Goal: Task Accomplishment & Management: Complete application form

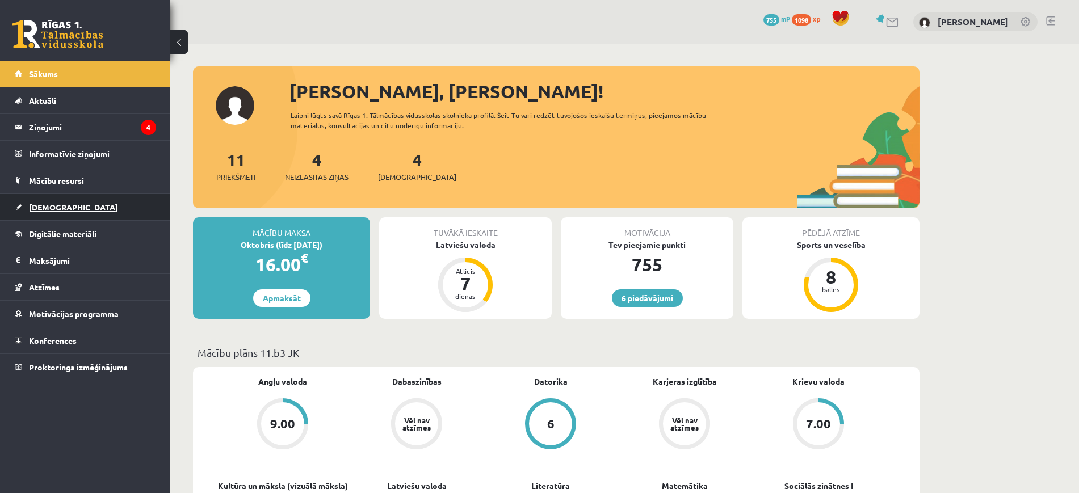
click at [88, 215] on link "[DEMOGRAPHIC_DATA]" at bounding box center [85, 207] width 141 height 26
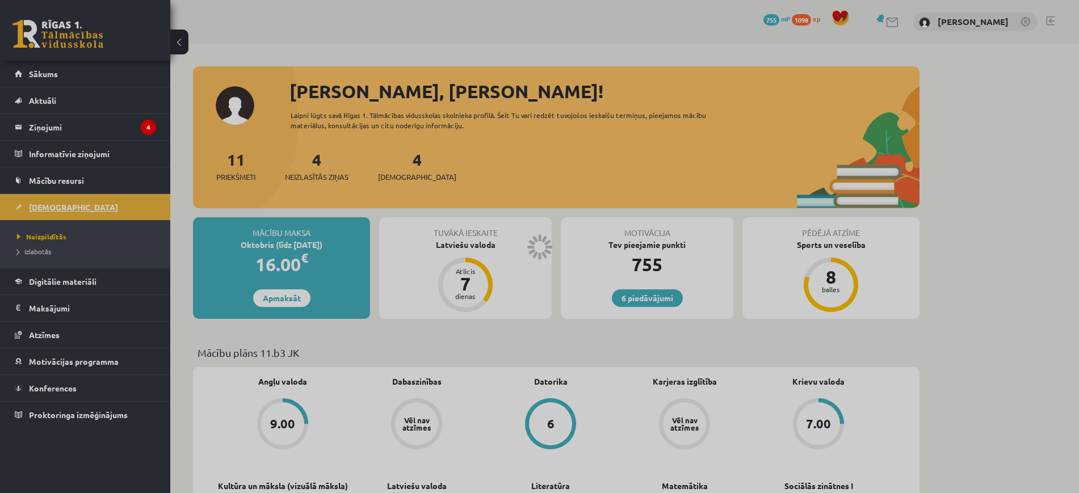
click at [88, 215] on div at bounding box center [539, 246] width 1079 height 493
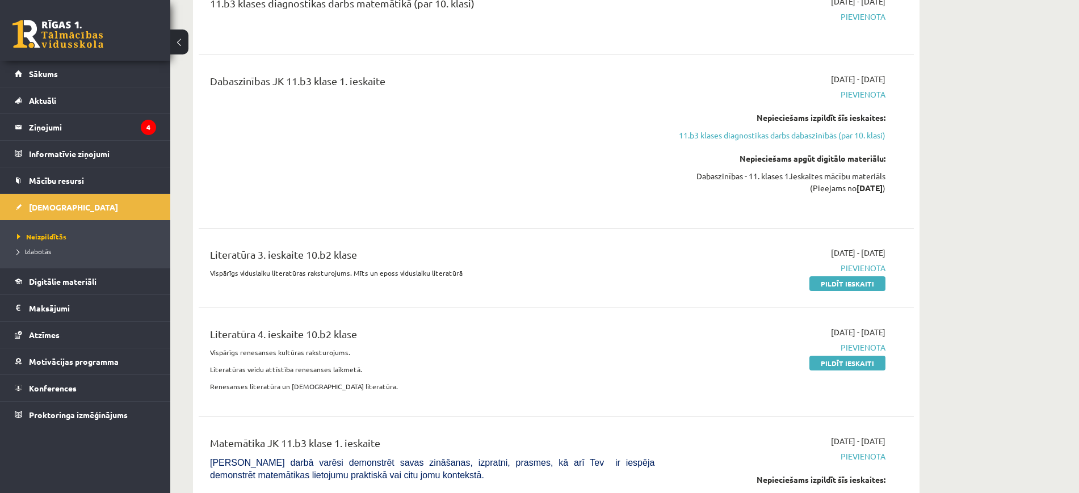
scroll to position [861, 0]
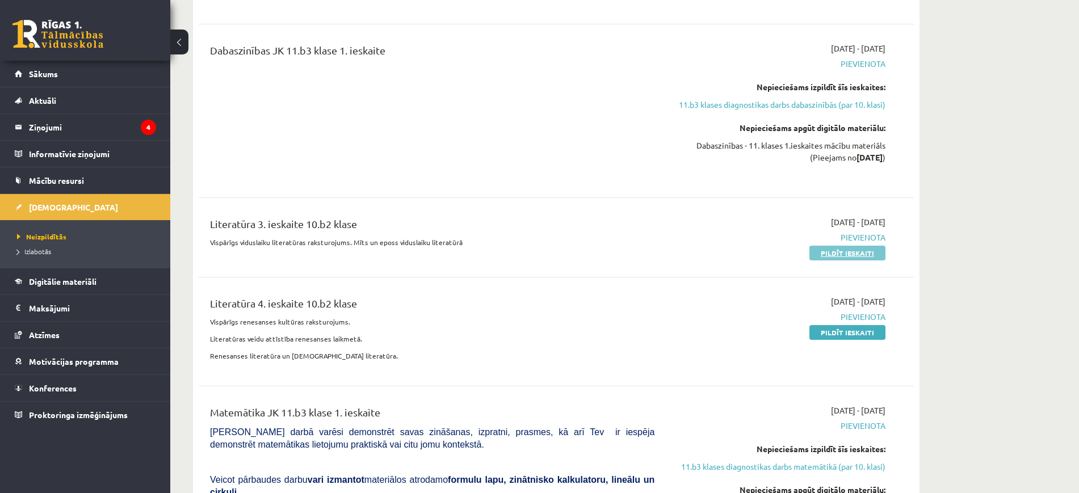
click at [853, 253] on link "Pildīt ieskaiti" at bounding box center [848, 253] width 76 height 15
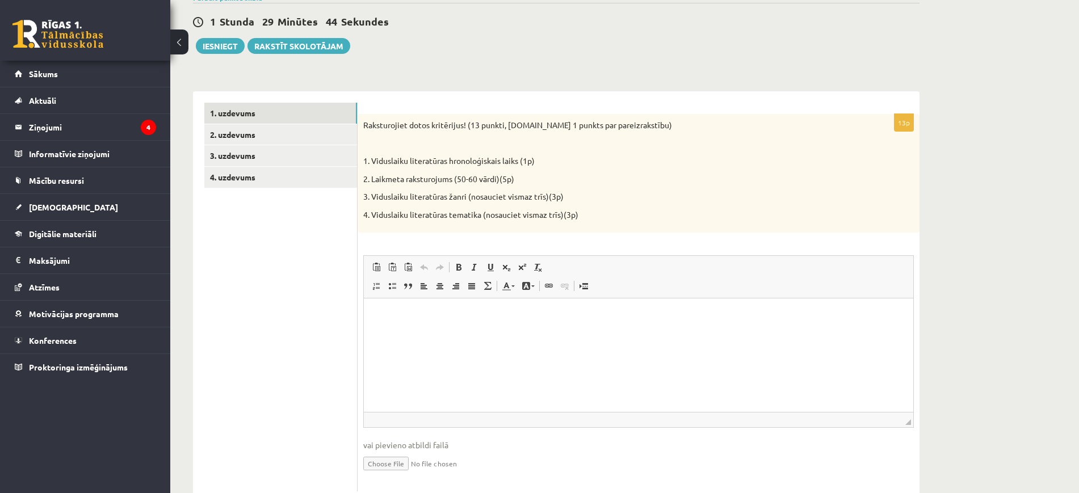
scroll to position [130, 0]
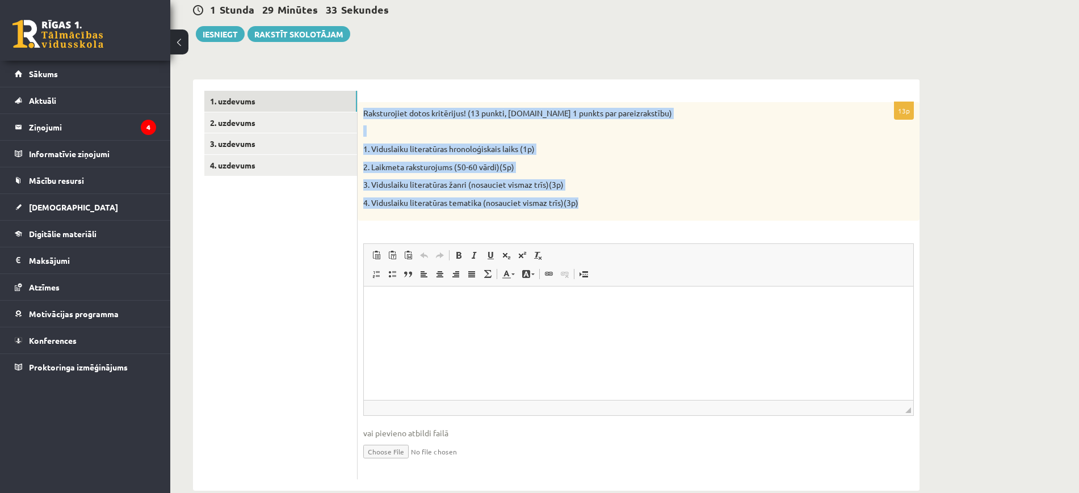
drag, startPoint x: 363, startPoint y: 116, endPoint x: 592, endPoint y: 205, distance: 245.6
click at [592, 205] on div "Raksturojiet dotos kritērijus! (13 punkti, t.sk 1 punkts par pareizrakstību) 1.…" at bounding box center [639, 161] width 562 height 119
copy div "Raksturojiet dotos kritērijus! (13 punkti, t.sk 1 punkts par pareizrakstību) 1.…"
click at [558, 283] on span "Link Keyboard shortcut Ctrl+K Unlink" at bounding box center [558, 275] width 35 height 19
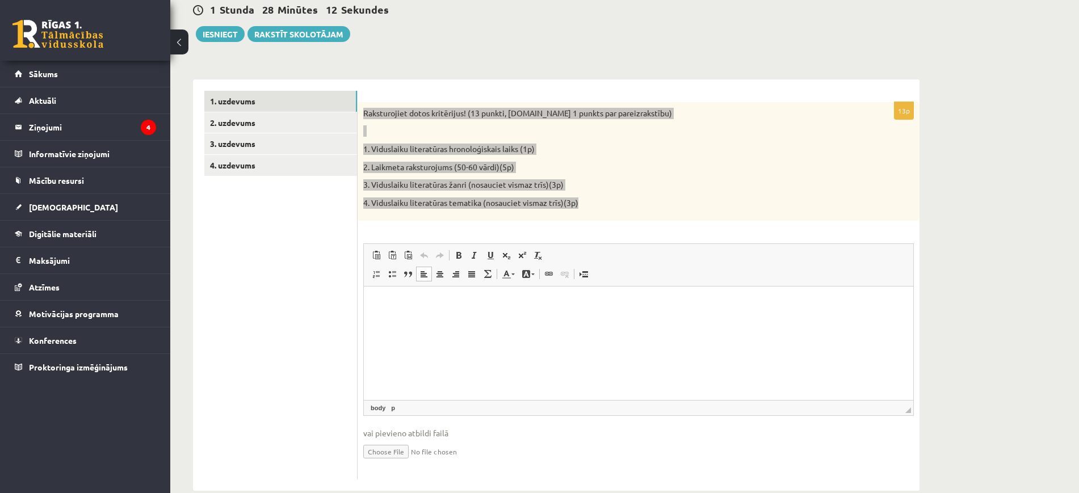
click at [559, 302] on p "Editor, wiswyg-editor-user-answer-47433856825400" at bounding box center [638, 304] width 527 height 12
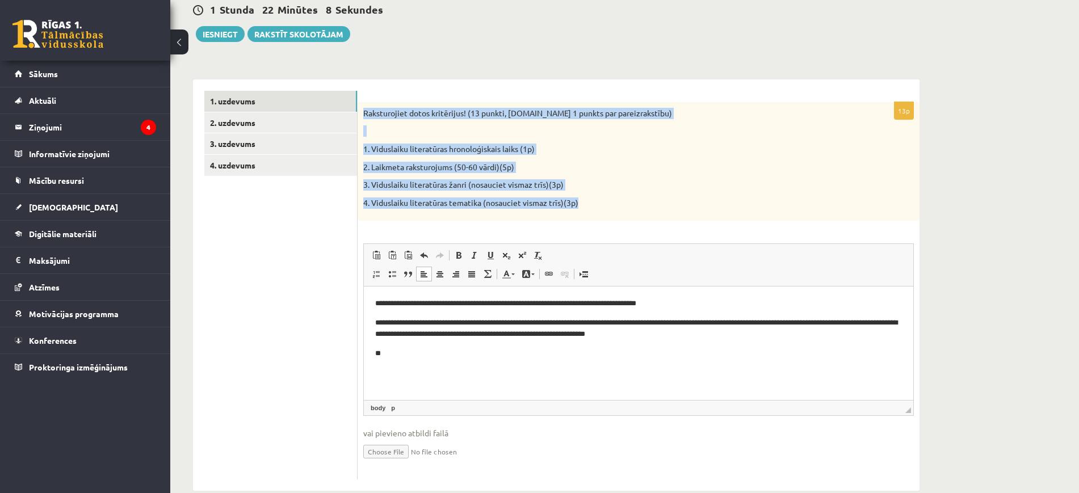
drag, startPoint x: 704, startPoint y: 200, endPoint x: 474, endPoint y: 29, distance: 286.5
click at [704, 200] on p "4. Viduslaiku literatūras tematika (nosauciet vismaz trīs)(3p)" at bounding box center [610, 203] width 494 height 11
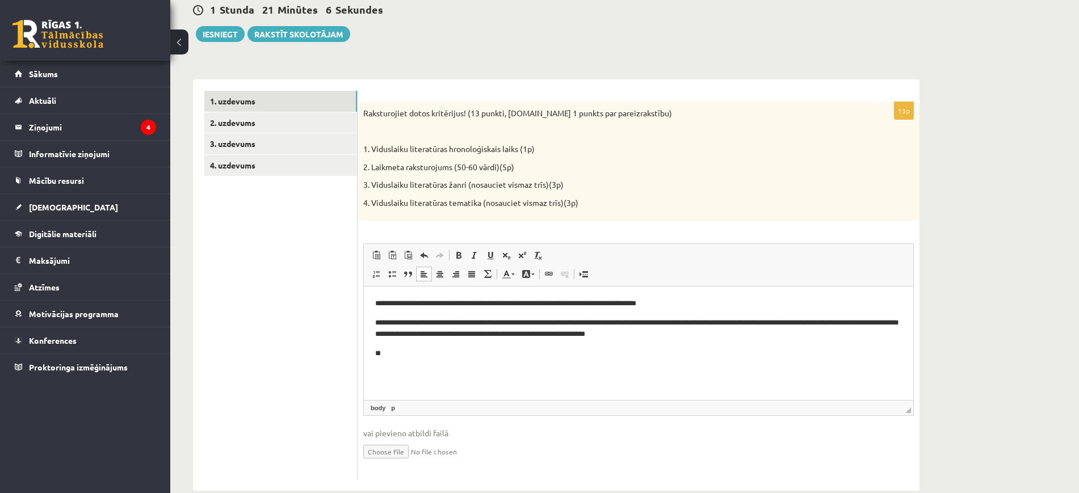
click at [436, 365] on html "**********" at bounding box center [639, 329] width 550 height 85
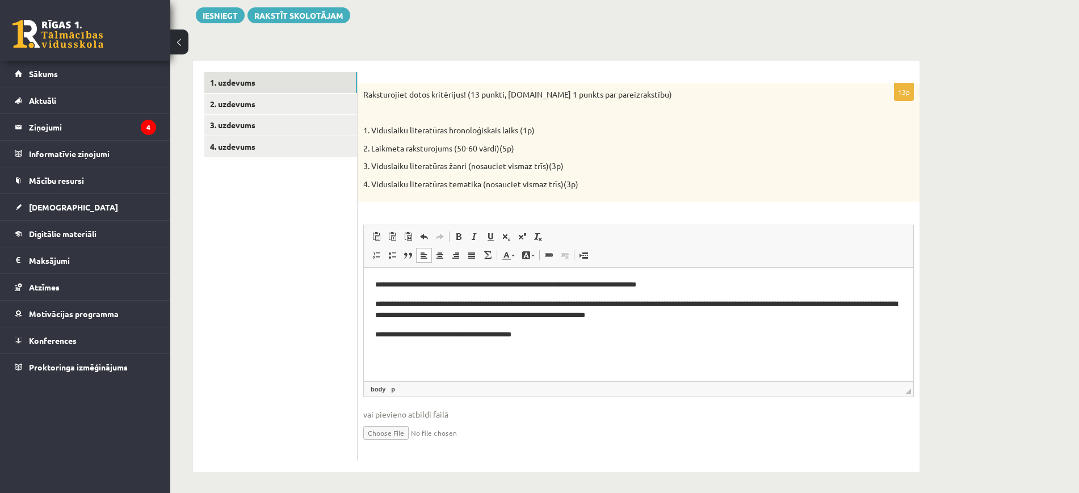
scroll to position [152, 0]
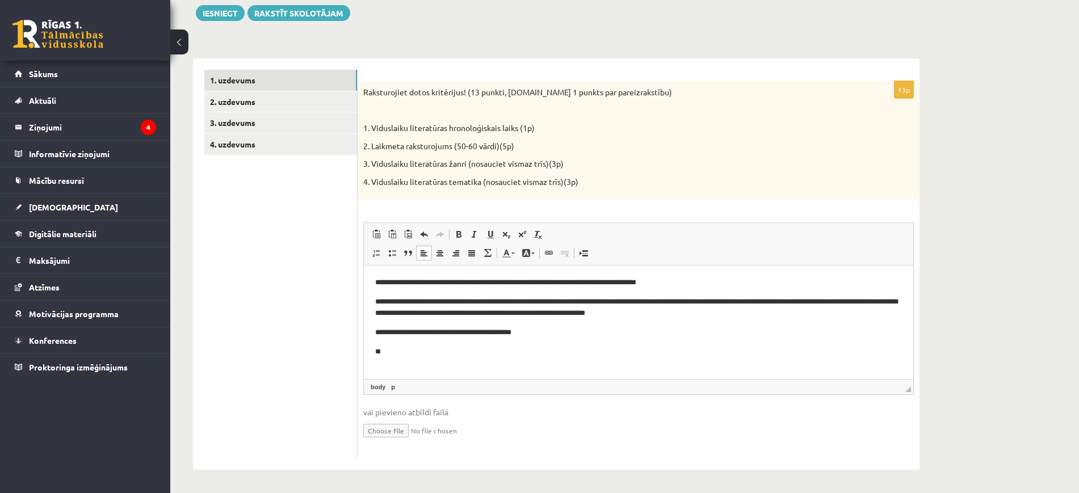
drag, startPoint x: 494, startPoint y: 330, endPoint x: 492, endPoint y: 340, distance: 9.9
click at [495, 330] on p "**********" at bounding box center [638, 333] width 527 height 12
click at [387, 344] on body "**********" at bounding box center [638, 317] width 527 height 81
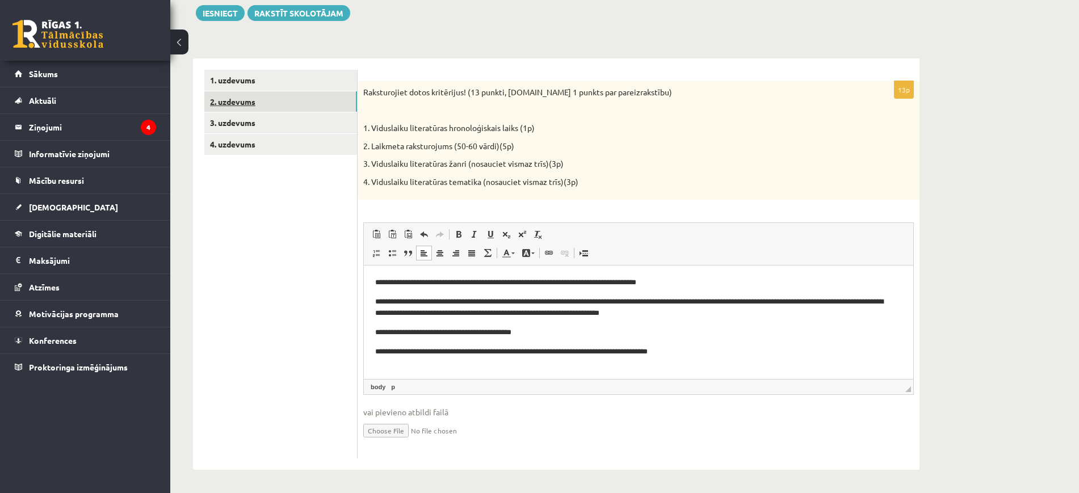
click at [305, 101] on link "2. uzdevums" at bounding box center [280, 101] width 153 height 21
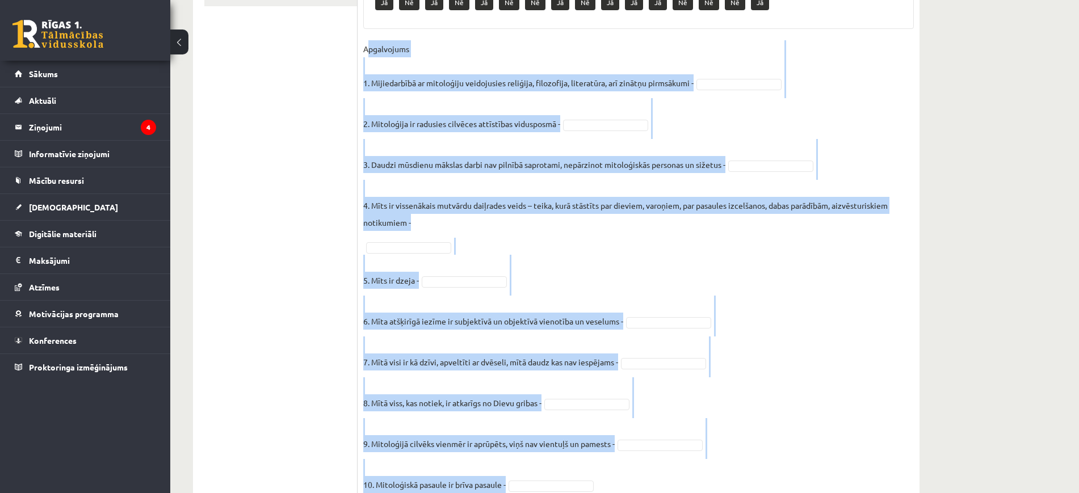
scroll to position [347, 0]
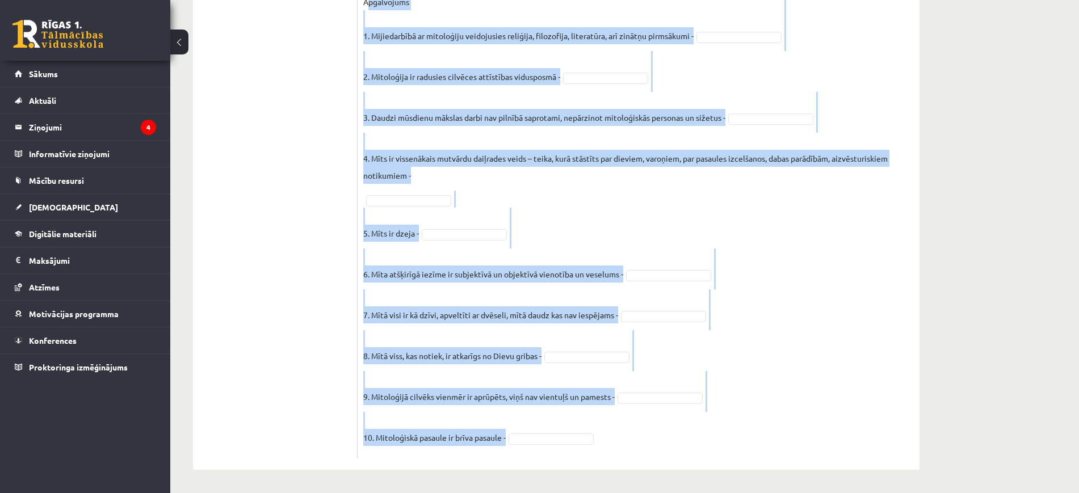
drag, startPoint x: 362, startPoint y: 217, endPoint x: 615, endPoint y: 472, distance: 359.7
click at [615, 472] on div "**********" at bounding box center [556, 95] width 772 height 796
copy fieldset "Apgalvojums 1. Mijiedarbībā ar mitoloģiju veidojusies reliģija, filozofija, lit…"
click at [641, 90] on fieldset "Apgalvojums 1. Mijiedarbībā ar mitoloģiju veidojusies reliģija, filozofija, lit…" at bounding box center [638, 223] width 551 height 460
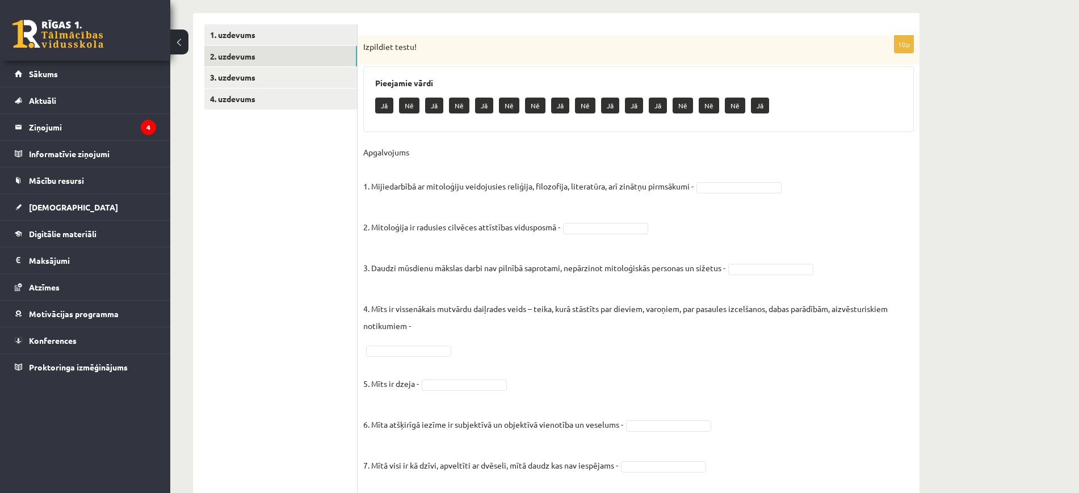
scroll to position [194, 0]
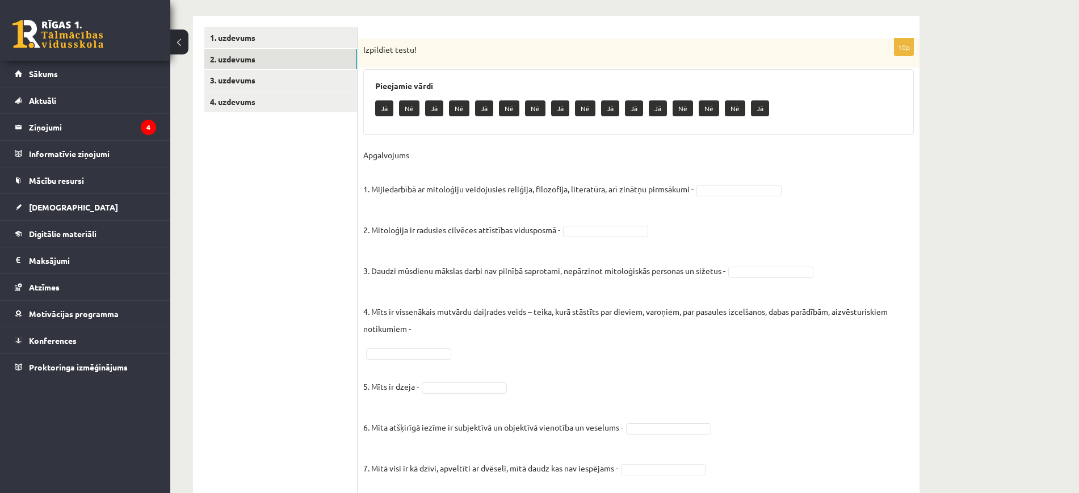
click at [782, 183] on fieldset "Apgalvojums 1. Mijiedarbībā ar mitoloģiju veidojusies reliģija, filozofija, lit…" at bounding box center [638, 376] width 551 height 460
click at [788, 320] on p "4. Mīts ir vissenākais mutvārdu daiļrades veids – teika, kurā stāstīts par diev…" at bounding box center [638, 311] width 551 height 51
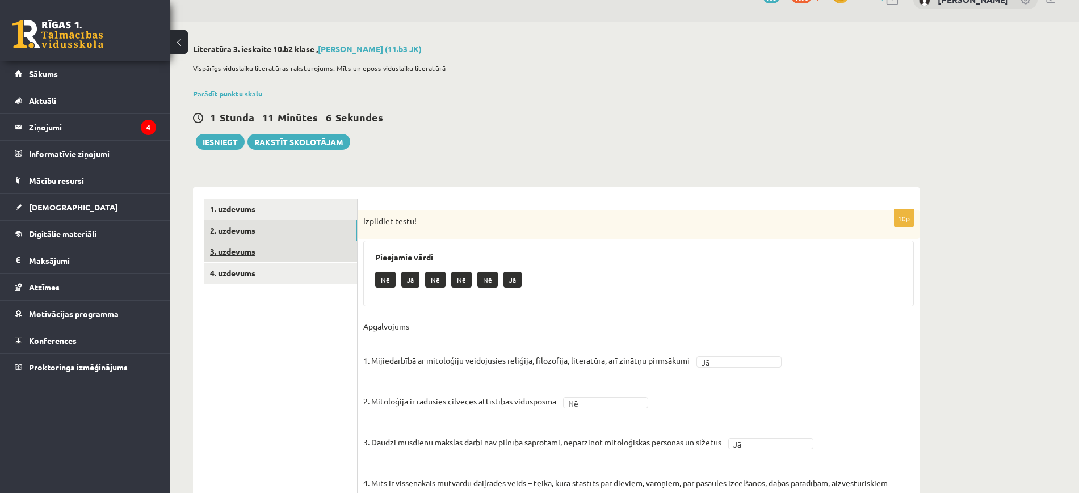
scroll to position [22, 0]
click at [340, 250] on link "3. uzdevums" at bounding box center [280, 252] width 153 height 21
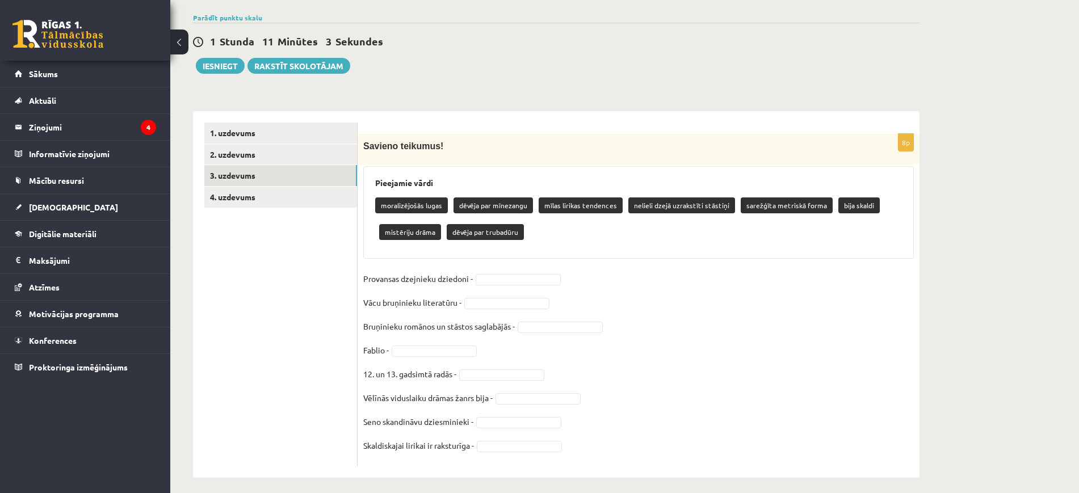
scroll to position [107, 0]
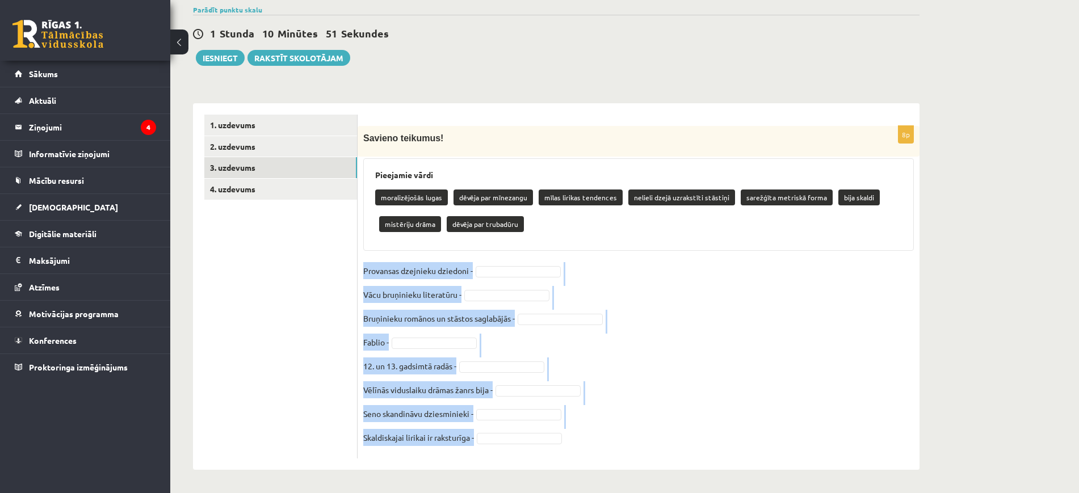
drag, startPoint x: 361, startPoint y: 268, endPoint x: 525, endPoint y: 447, distance: 242.7
click at [525, 447] on div "8p Savieno teikumus! Pieejamie vārdi moralizējošās lugas dēvēja par mīnezangu m…" at bounding box center [639, 292] width 562 height 333
copy fieldset "Provansas dzejnieku dziedoni - Vācu bruņinieku literatūru - Bruņinieku romānos …"
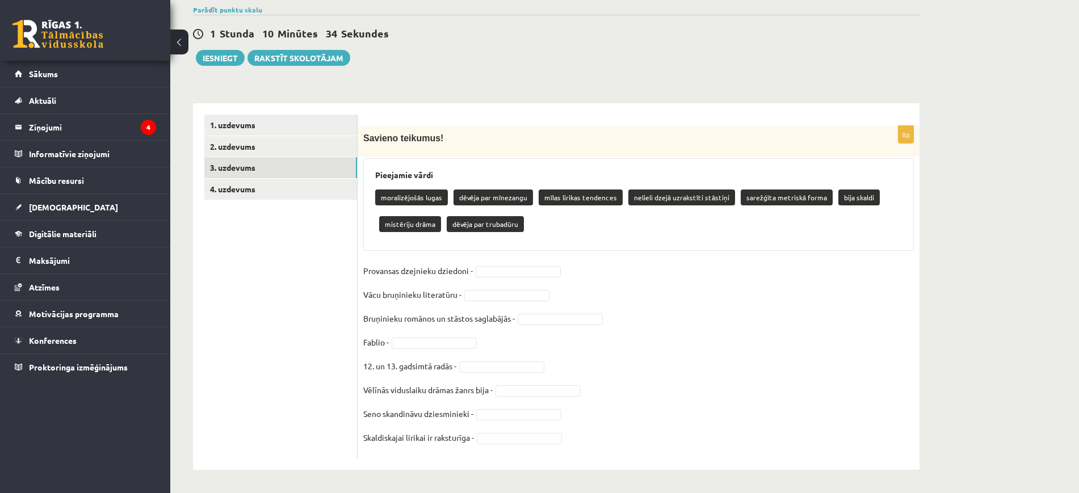
click at [371, 170] on div "Pieejamie vārdi moralizējošās lugas dēvēja par mīnezangu mīlas lirikas tendence…" at bounding box center [638, 204] width 551 height 93
click at [374, 174] on div "Pieejamie vārdi moralizējošās lugas dēvēja par mīnezangu mīlas lirikas tendence…" at bounding box center [638, 204] width 551 height 93
click at [409, 143] on span "Savieno teikumus!" at bounding box center [403, 138] width 80 height 10
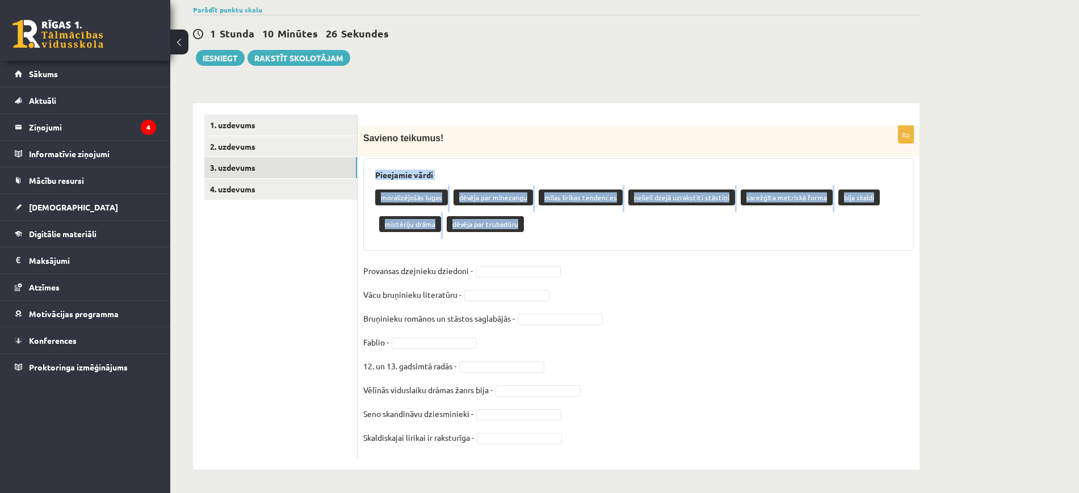
drag, startPoint x: 374, startPoint y: 173, endPoint x: 529, endPoint y: 231, distance: 165.5
click at [529, 231] on div "Pieejamie vārdi moralizējošās lugas dēvēja par mīnezangu mīlas lirikas tendence…" at bounding box center [638, 204] width 551 height 93
copy div "Pieejamie vārdi moralizējošās lugas dēvēja par mīnezangu mīlas lirikas tendence…"
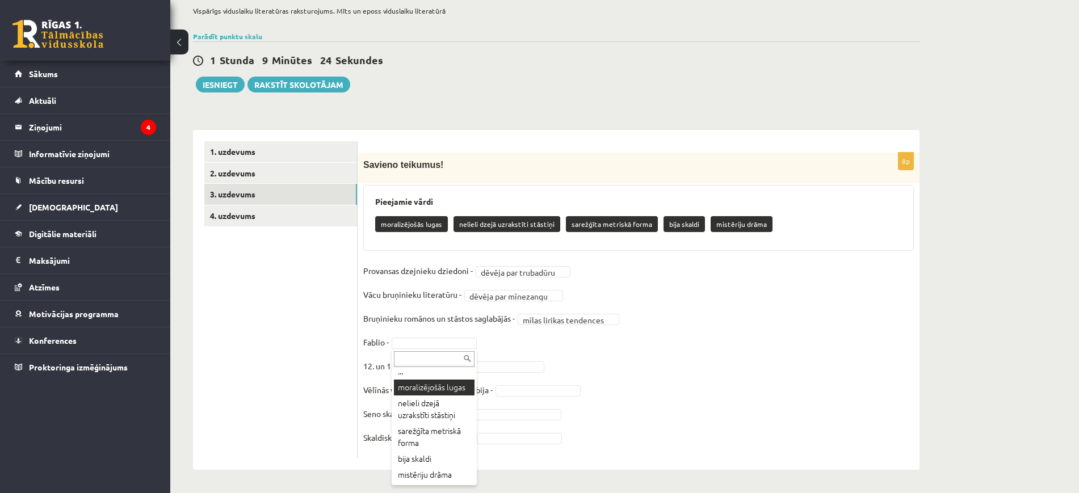
scroll to position [16, 0]
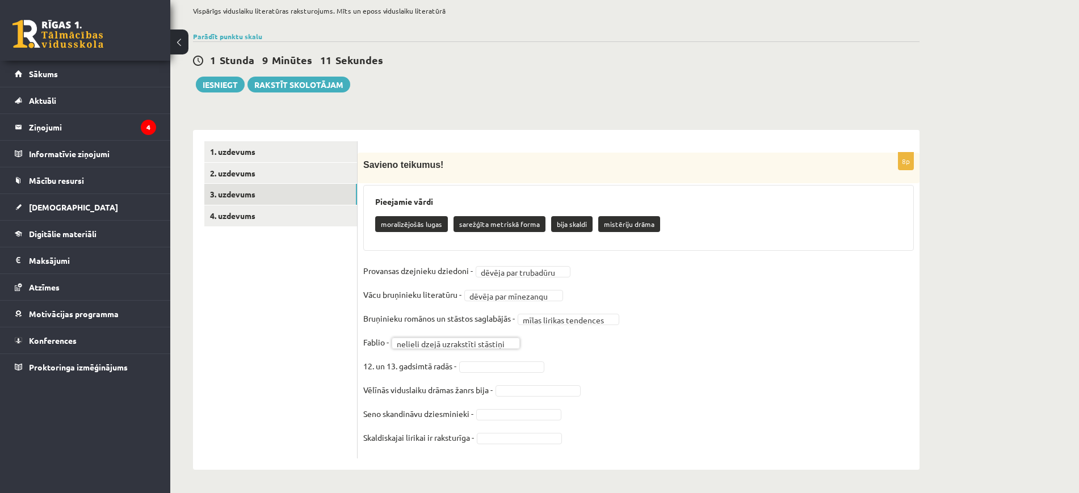
click at [459, 395] on p "Vēlīnās viduslaiku drāmas žanrs bija -" at bounding box center [427, 390] width 129 height 17
drag, startPoint x: 509, startPoint y: 406, endPoint x: 564, endPoint y: 396, distance: 55.9
click at [564, 396] on body "0 Dāvanas 755 mP 1098 xp Līva Amanda Zvīne Sākums Aktuāli Kā mācīties eSKOLĀ Ko…" at bounding box center [539, 167] width 1079 height 493
click at [564, 396] on fieldset "**********" at bounding box center [638, 357] width 551 height 191
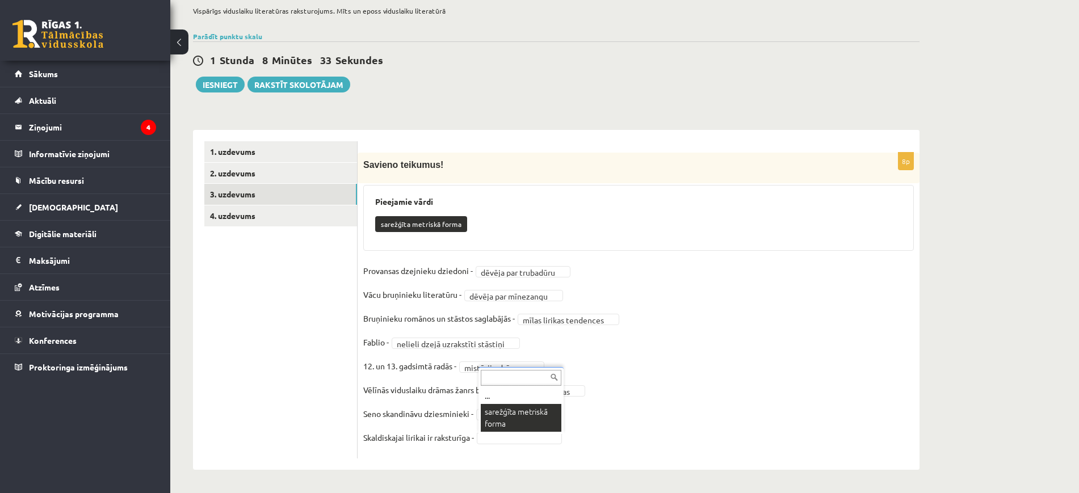
scroll to position [53, 0]
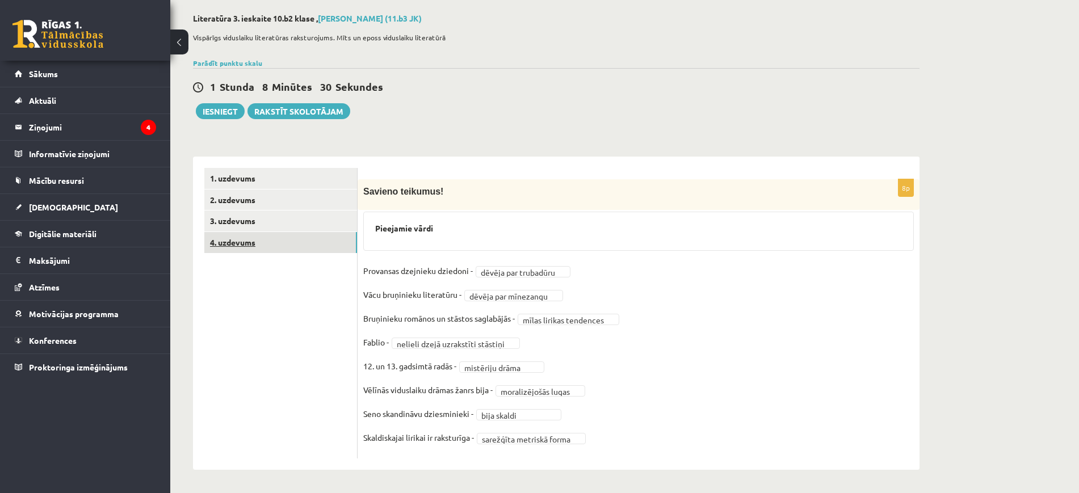
click at [275, 242] on link "4. uzdevums" at bounding box center [280, 242] width 153 height 21
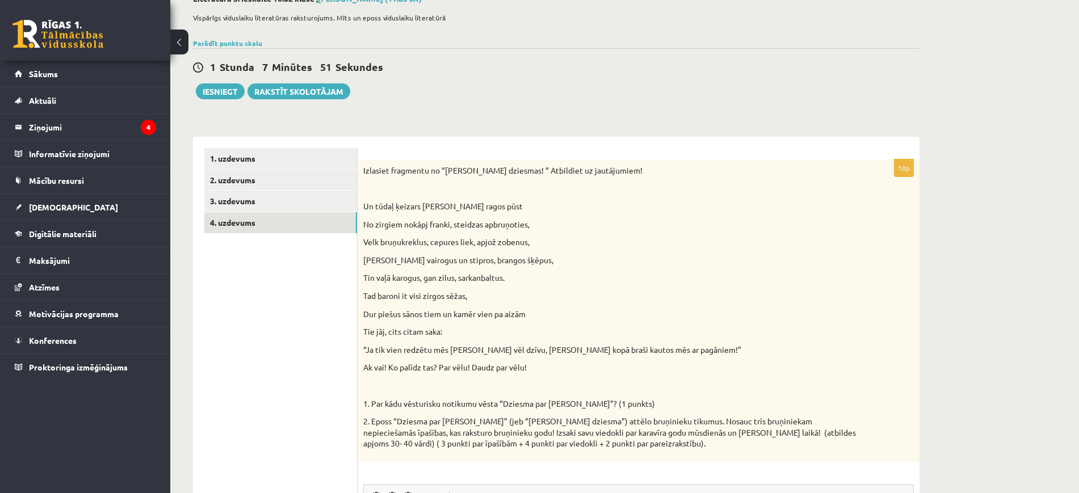
scroll to position [91, 0]
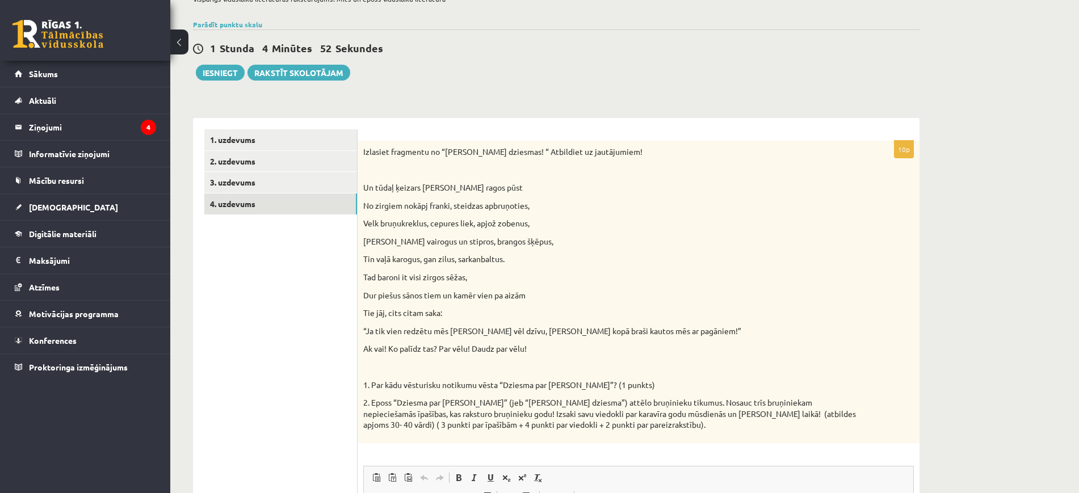
click at [418, 214] on div "Izlasiet fragmentu no “Rolanda dziesmas! “ Atbildiet uz jautājumiem! Un tūdaļ ķ…" at bounding box center [639, 292] width 562 height 303
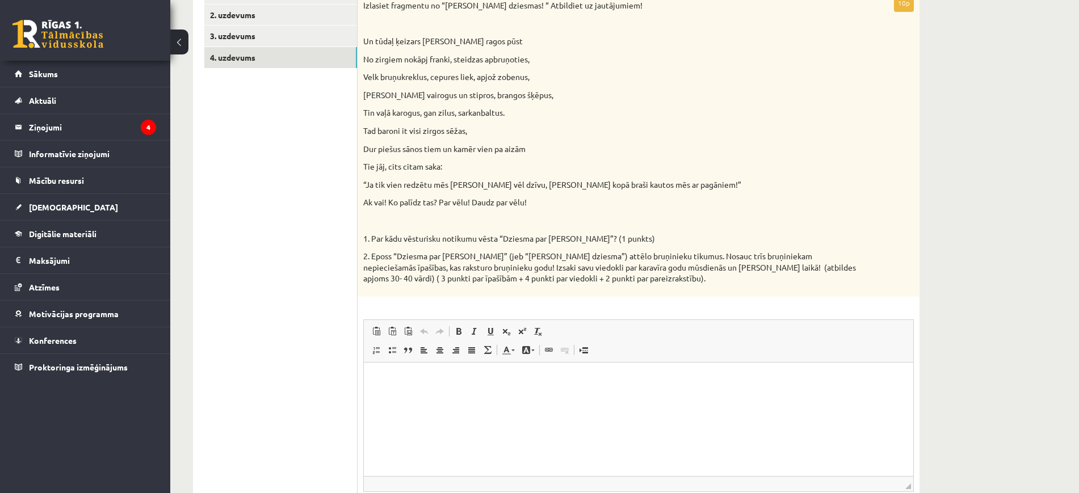
scroll to position [240, 0]
click at [453, 383] on html at bounding box center [639, 377] width 550 height 35
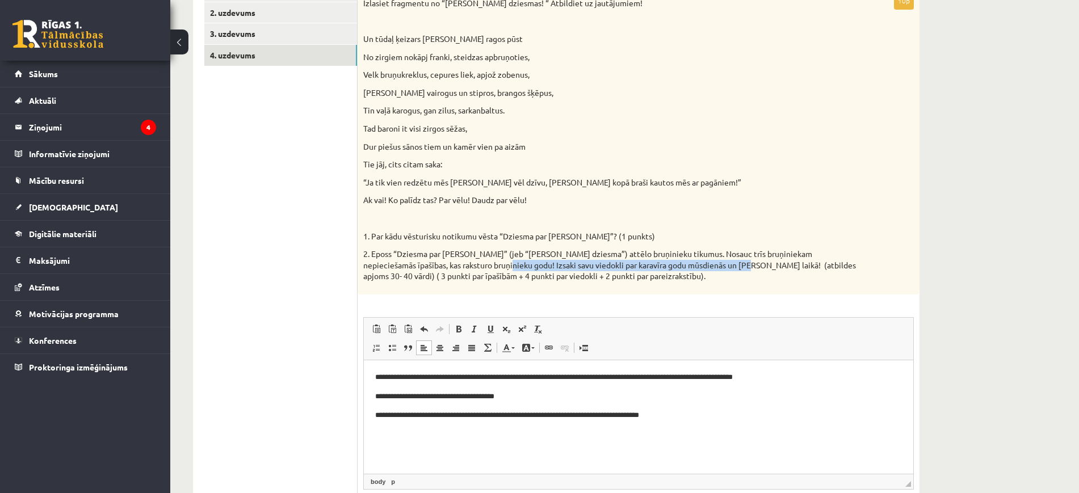
drag, startPoint x: 459, startPoint y: 263, endPoint x: 696, endPoint y: 270, distance: 236.9
click at [696, 270] on p "2. Eposs “Dziesma par Rolandu” (jeb “Rolanda dziesma”) attēlo bruņinieku tikumu…" at bounding box center [610, 266] width 494 height 34
copy p "Izsaki savu viedokli par karavīra godu mūsdienās un Rolanda laikā!"
click at [701, 409] on p "**********" at bounding box center [638, 415] width 527 height 12
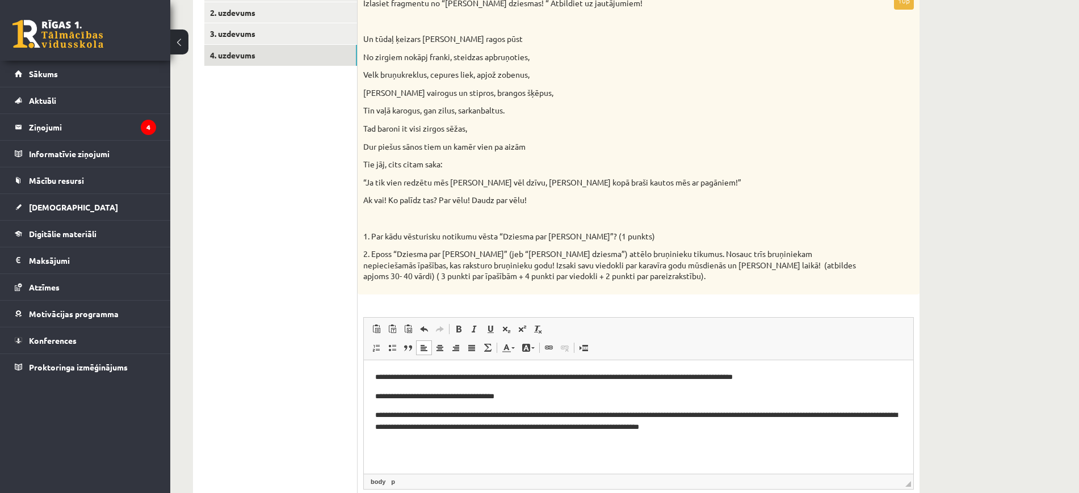
click at [453, 169] on p "Tie jāj, cits citam saka:" at bounding box center [610, 164] width 494 height 11
click at [810, 429] on p "**********" at bounding box center [638, 421] width 527 height 24
click at [403, 414] on p "**********" at bounding box center [638, 426] width 527 height 35
click at [503, 423] on p "**********" at bounding box center [638, 426] width 527 height 35
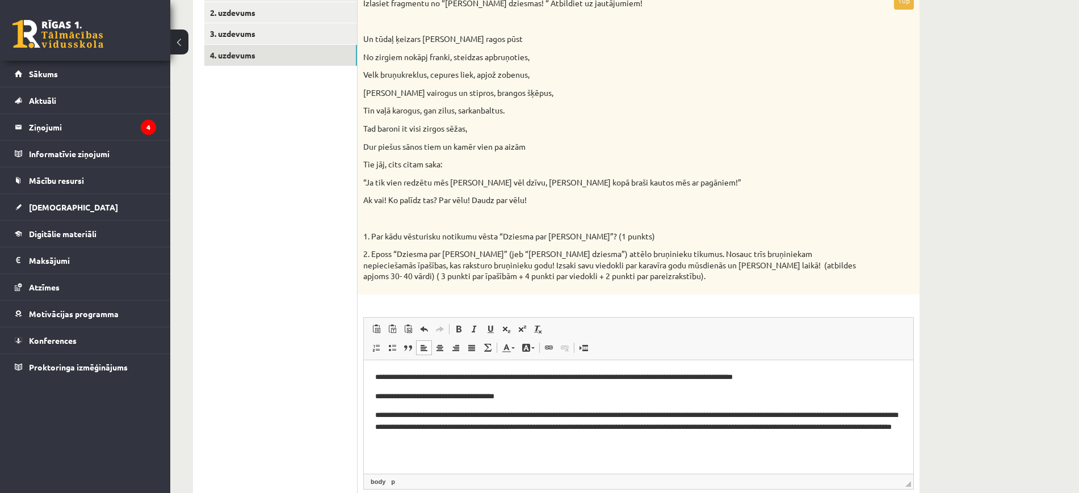
click at [503, 423] on p "**********" at bounding box center [638, 426] width 527 height 35
click at [407, 416] on p "**********" at bounding box center [638, 426] width 527 height 35
click at [533, 436] on p "**********" at bounding box center [638, 426] width 527 height 35
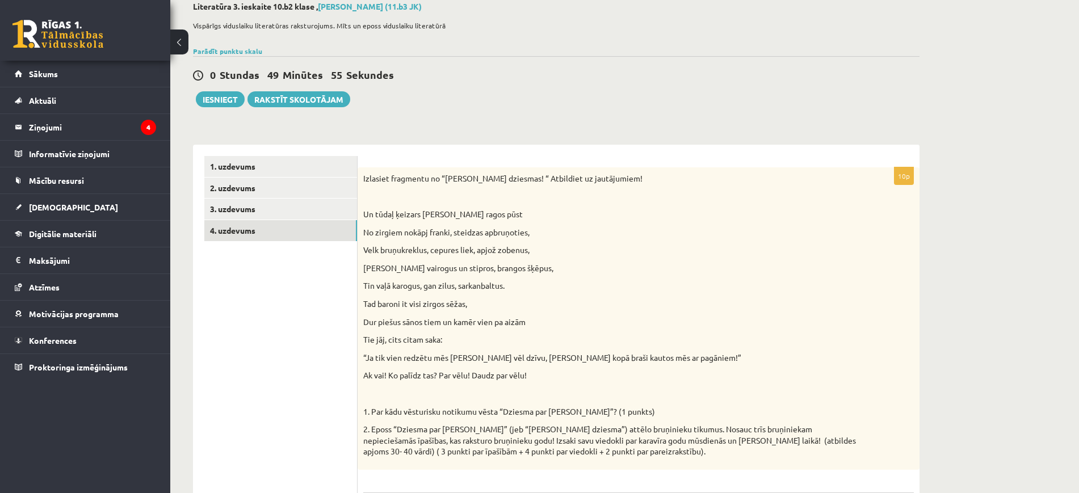
scroll to position [0, 0]
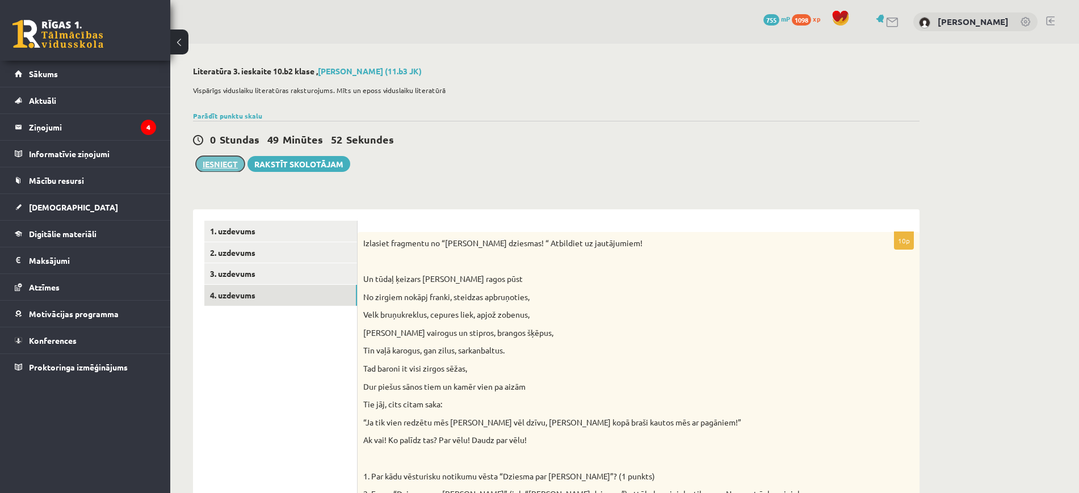
click at [233, 163] on button "Iesniegt" at bounding box center [220, 164] width 49 height 16
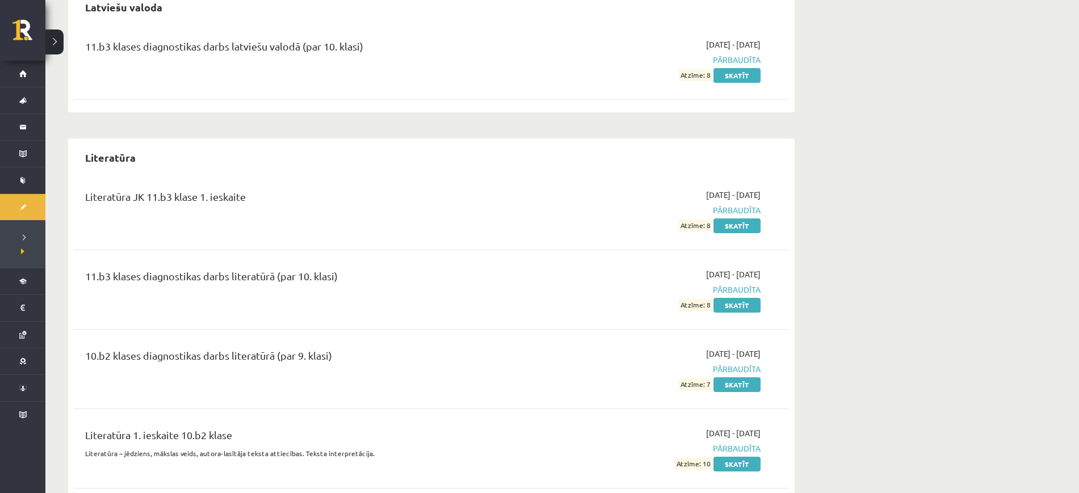
scroll to position [1138, 0]
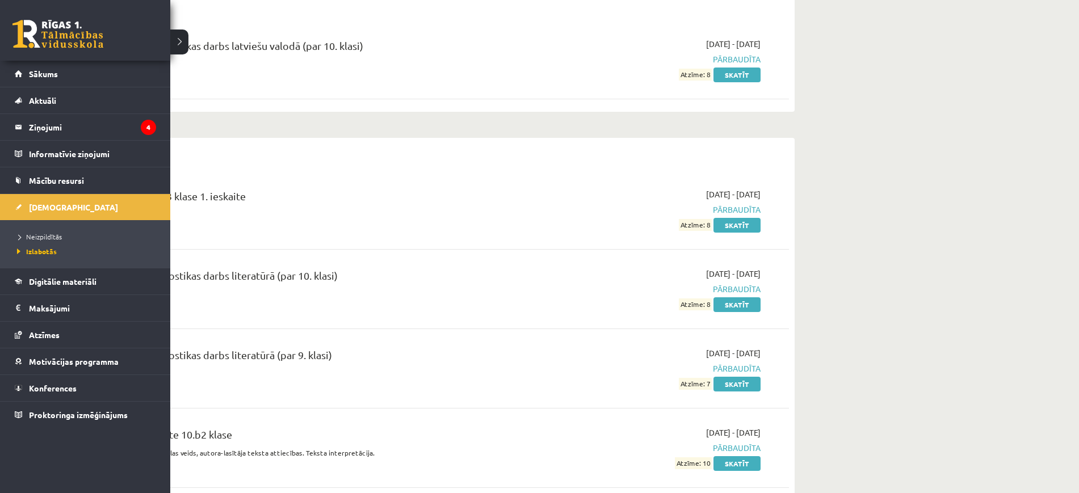
click at [47, 231] on li "Neizpildītās" at bounding box center [86, 236] width 145 height 15
click at [62, 235] on span "Neizpildītās" at bounding box center [40, 236] width 52 height 9
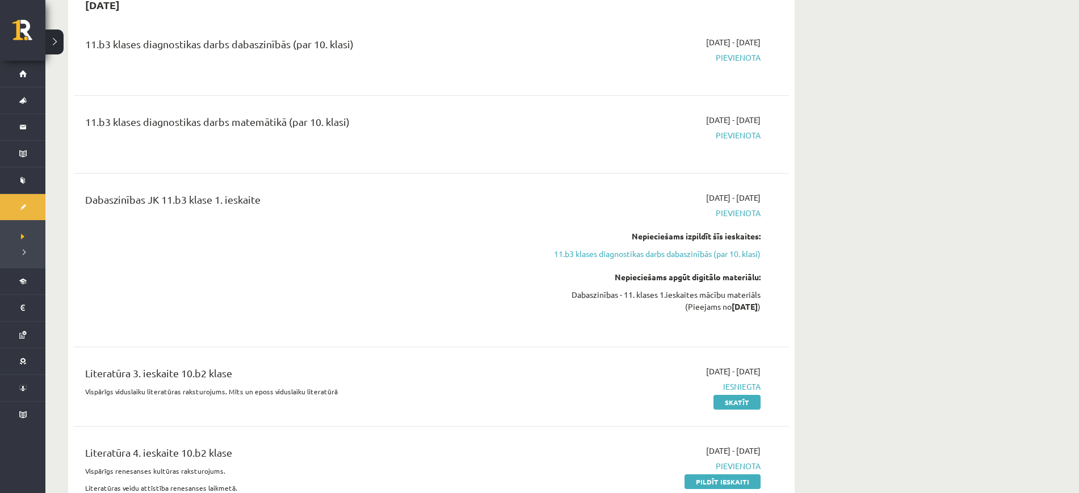
scroll to position [710, 0]
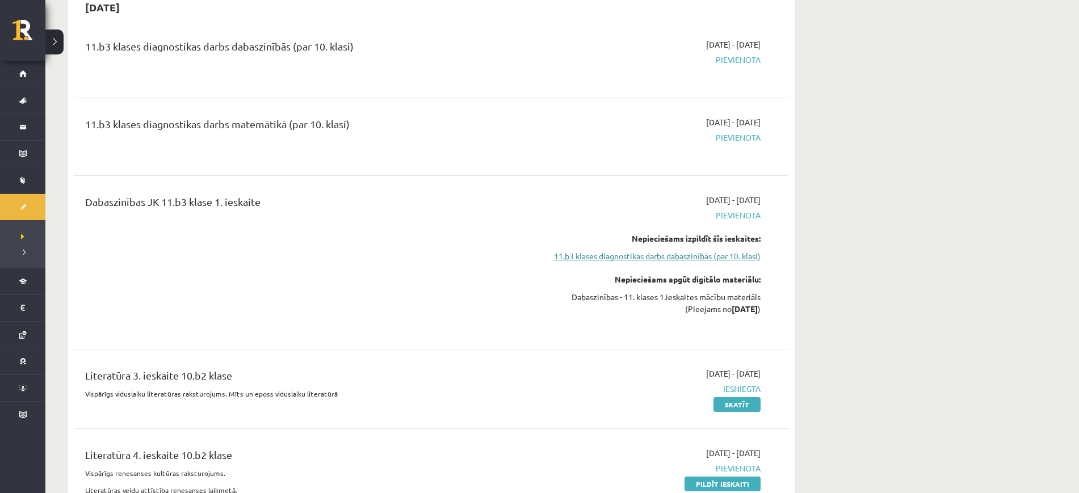
click at [595, 257] on link "11.b3 klases diagnostikas darbs dabaszinībās (par 10. klasi)" at bounding box center [654, 256] width 214 height 12
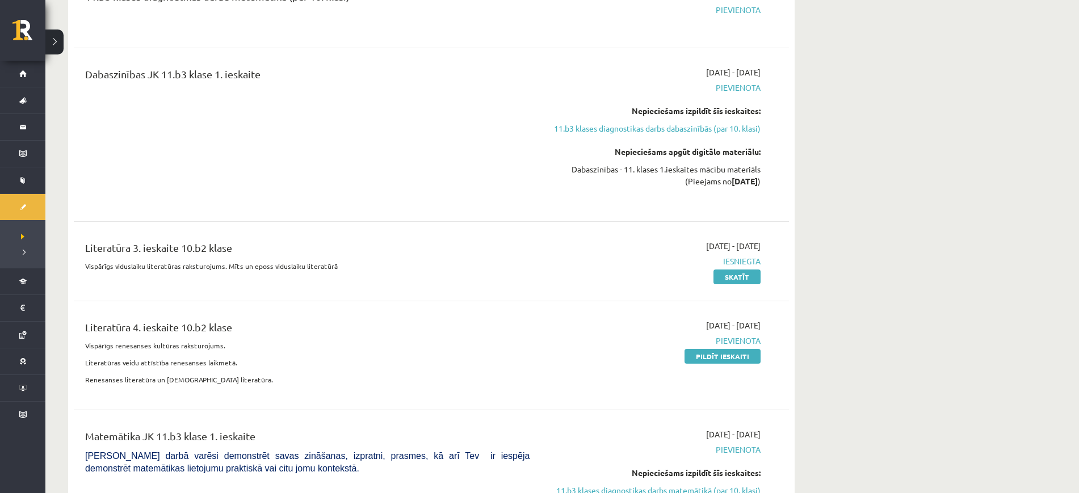
scroll to position [825, 0]
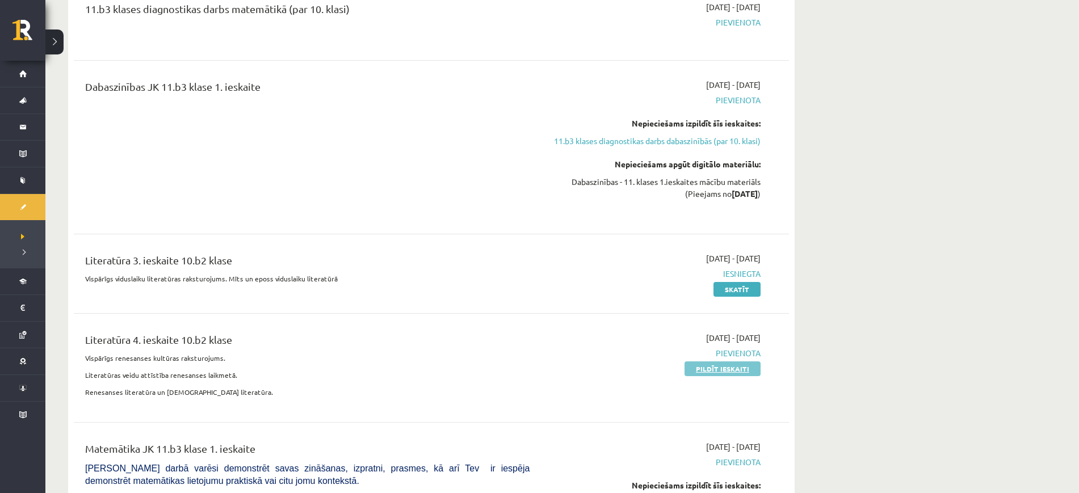
click at [701, 367] on link "Pildīt ieskaiti" at bounding box center [723, 369] width 76 height 15
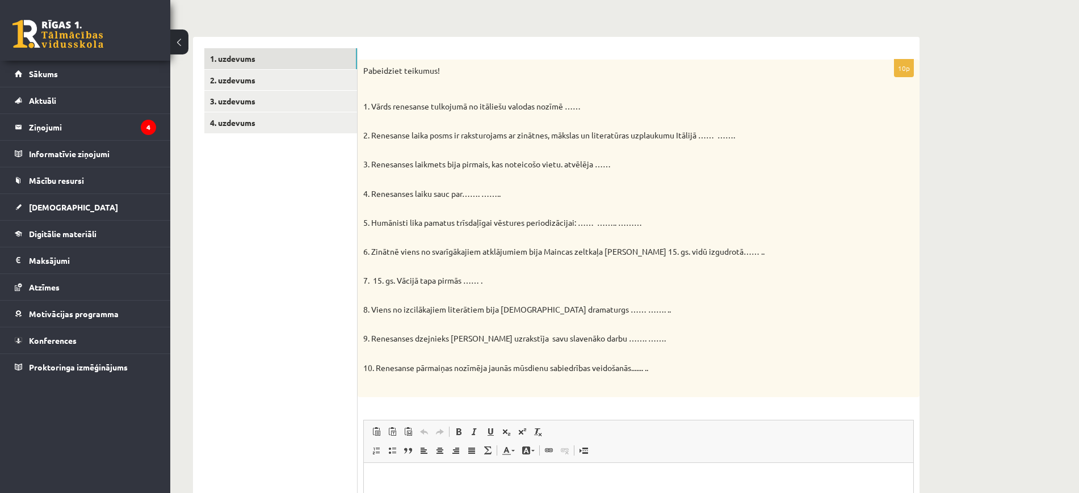
scroll to position [227, 0]
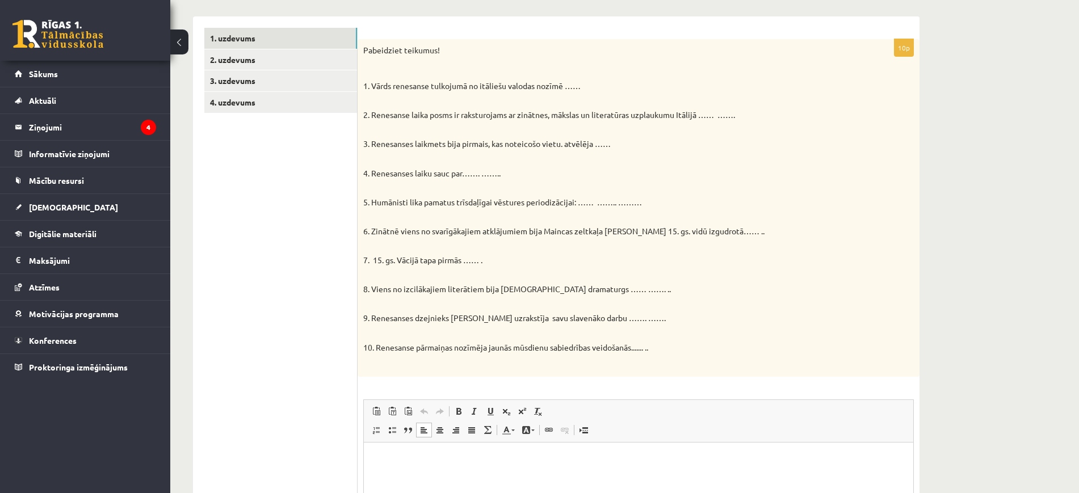
click at [486, 450] on html at bounding box center [639, 459] width 550 height 35
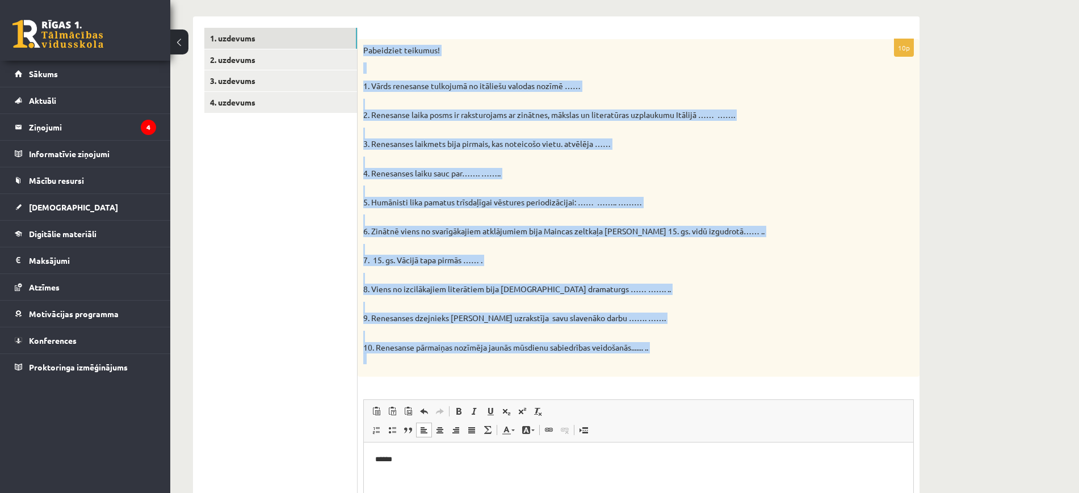
drag, startPoint x: 363, startPoint y: 52, endPoint x: 721, endPoint y: 392, distance: 493.6
click at [721, 392] on div "**********" at bounding box center [639, 337] width 562 height 597
copy div "Loremipsum dolorsit! 3. Ametc adipiscin elitseddo ei temporin utlabor etdolo ………"
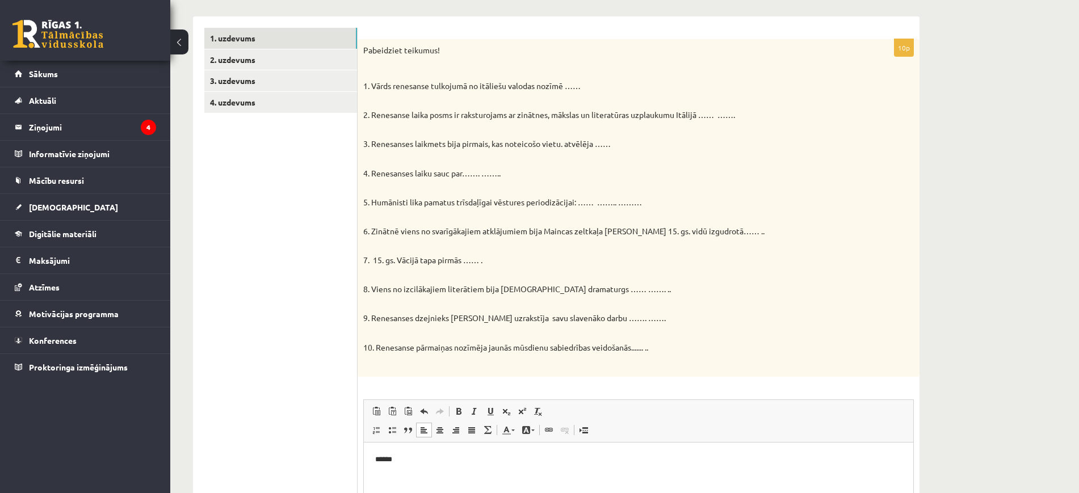
click at [427, 462] on p "******" at bounding box center [638, 460] width 527 height 12
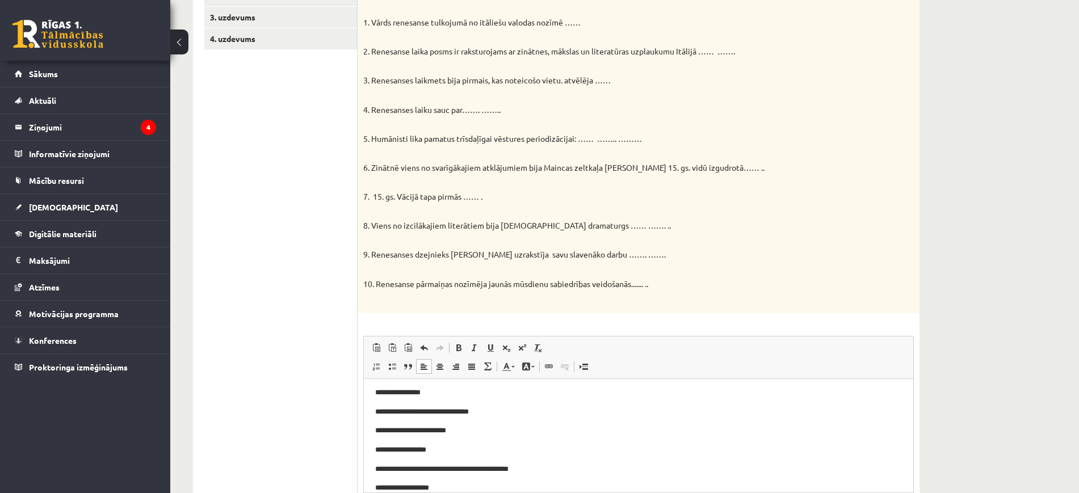
scroll to position [23, 0]
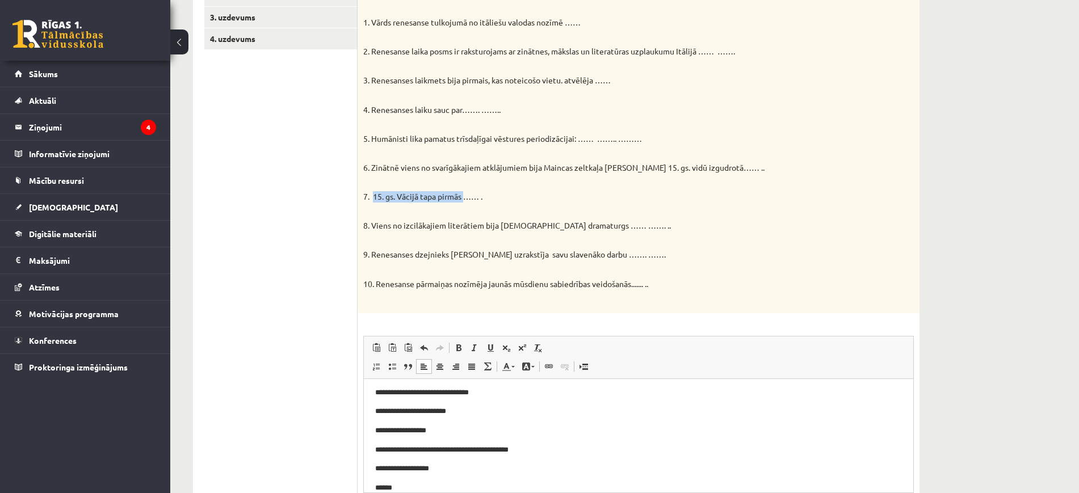
drag, startPoint x: 372, startPoint y: 195, endPoint x: 463, endPoint y: 195, distance: 90.8
click at [463, 195] on p "7. 15. gs. Vācijā tapa pirmās …… ." at bounding box center [610, 192] width 494 height 22
copy p "15. gs. Vācijā tapa pirmās"
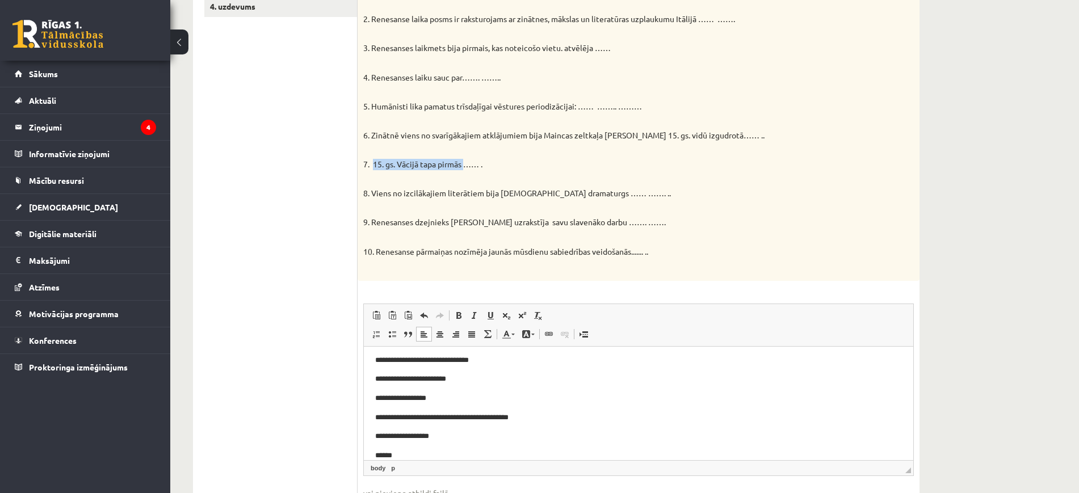
scroll to position [405, 0]
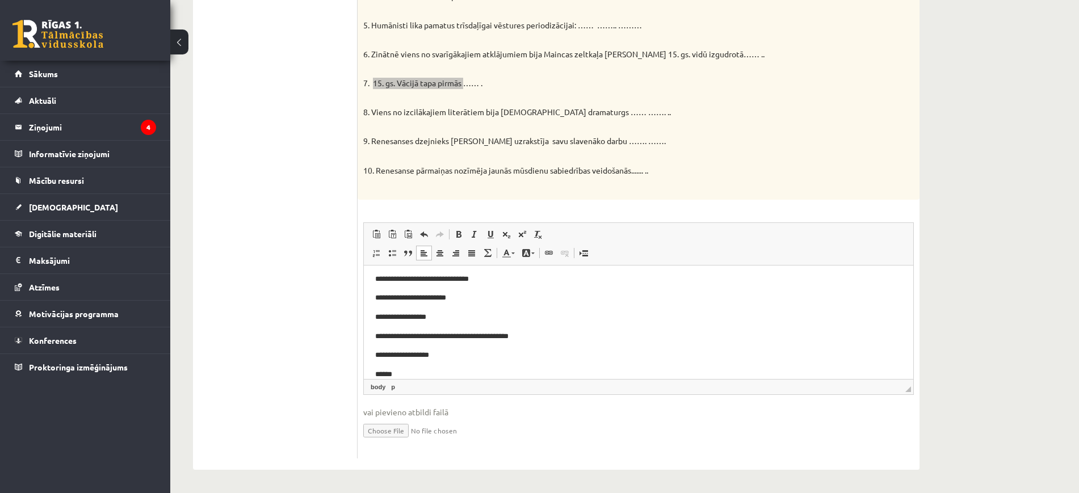
click at [416, 369] on p "******" at bounding box center [633, 375] width 516 height 12
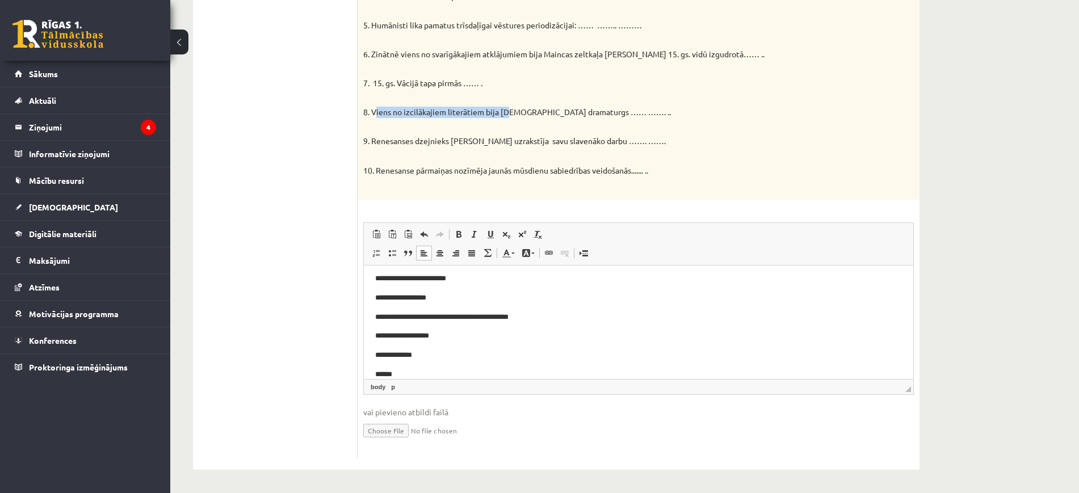
drag, startPoint x: 372, startPoint y: 113, endPoint x: 503, endPoint y: 112, distance: 130.6
click at [503, 112] on p "8. Viens no izcilākajiem literātiem bija angļu dramaturgs …… ……. .." at bounding box center [610, 107] width 494 height 22
click at [503, 112] on p "8. Viens no izcilākajiem literātiem bija [DEMOGRAPHIC_DATA] dramaturgs …… ……. .." at bounding box center [610, 107] width 494 height 22
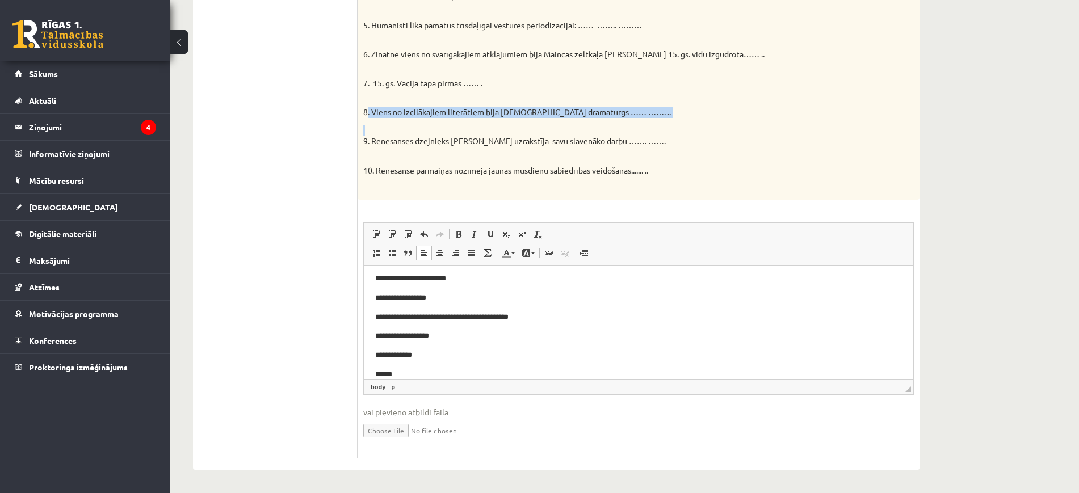
copy div "8. Viens no izcilākajiem literātiem bija angļu dramaturgs …… ……. .."
click at [417, 377] on p "******" at bounding box center [633, 375] width 516 height 12
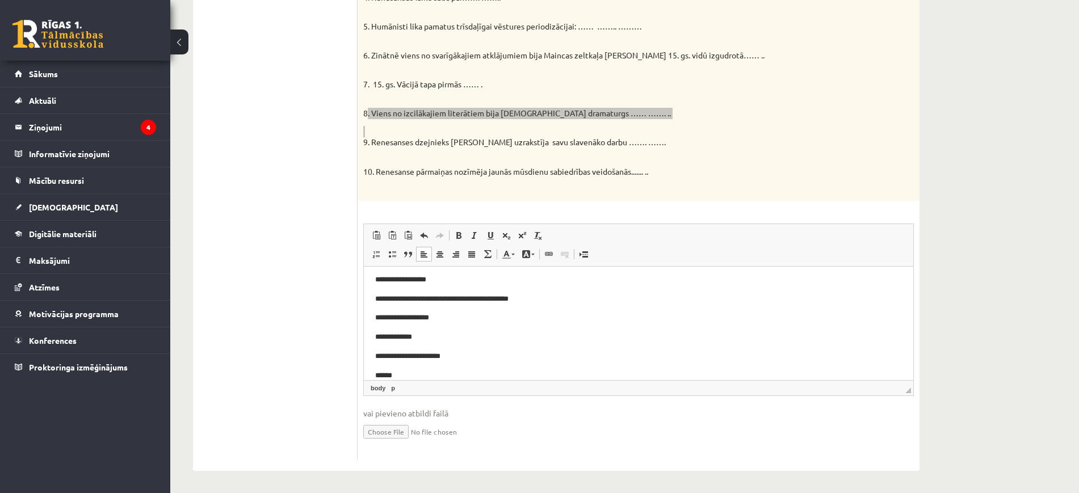
scroll to position [405, 0]
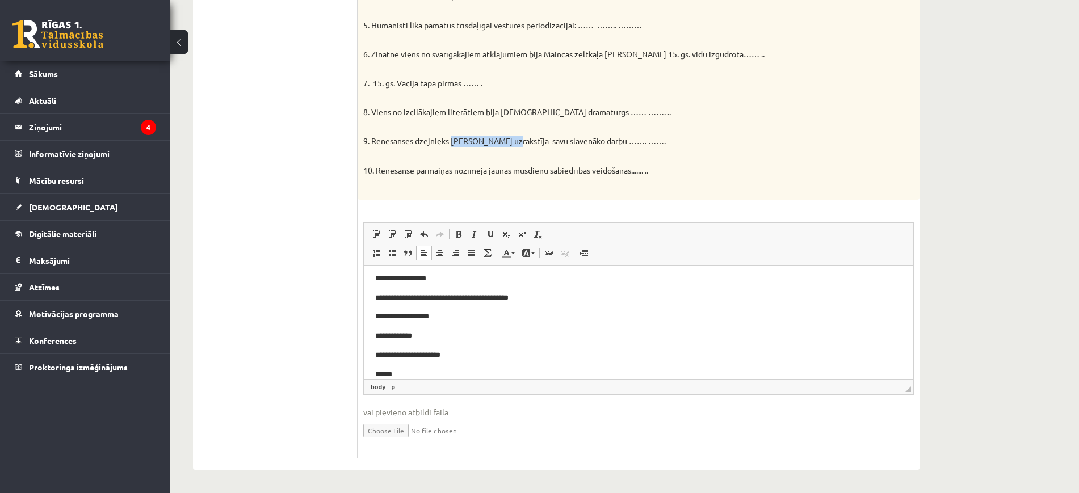
drag, startPoint x: 450, startPoint y: 141, endPoint x: 504, endPoint y: 144, distance: 54.6
click at [504, 144] on p "9. Renesanses dzejnieks Dante Aligjēri uzrakstīja savu slavenāko darbu ……. ……." at bounding box center [610, 136] width 494 height 22
copy p "Dante Aligjēri"
click at [407, 371] on p "******" at bounding box center [633, 375] width 516 height 12
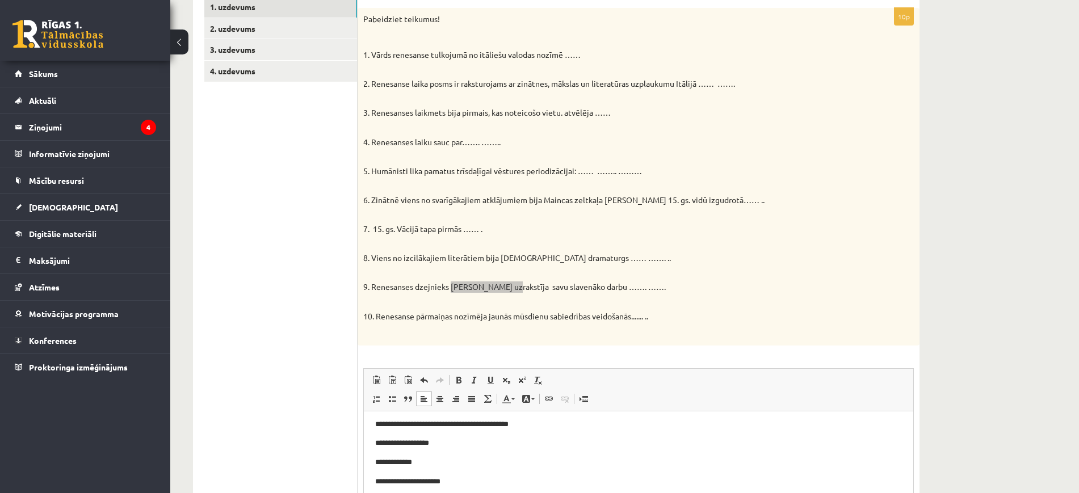
scroll to position [206, 0]
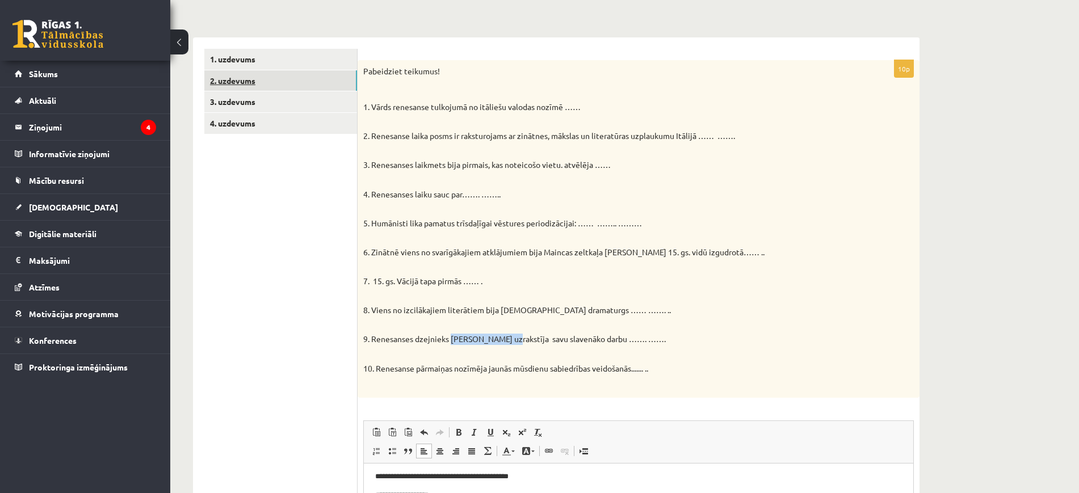
click at [291, 85] on link "2. uzdevums" at bounding box center [280, 80] width 153 height 21
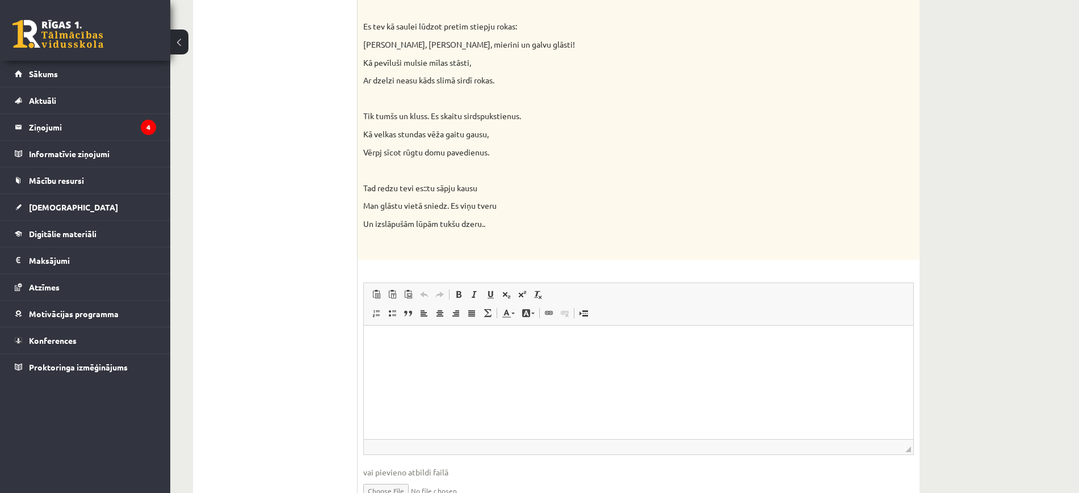
scroll to position [987, 0]
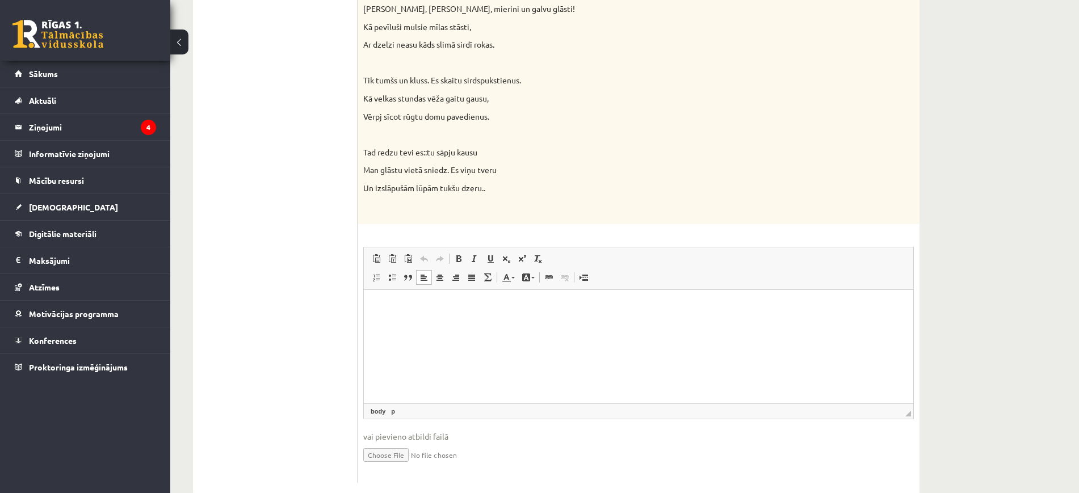
click at [406, 320] on html at bounding box center [639, 307] width 550 height 35
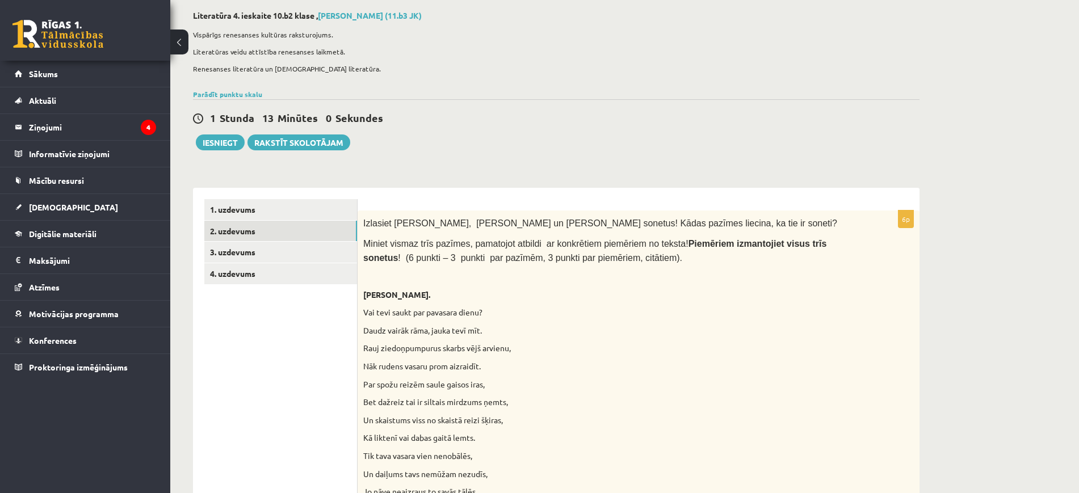
scroll to position [0, 0]
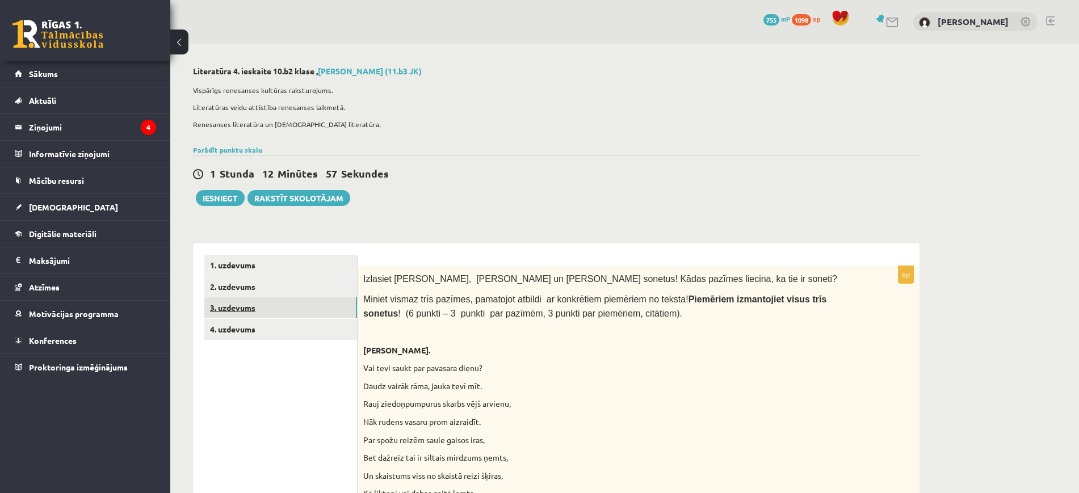
click at [262, 312] on link "3. uzdevums" at bounding box center [280, 308] width 153 height 21
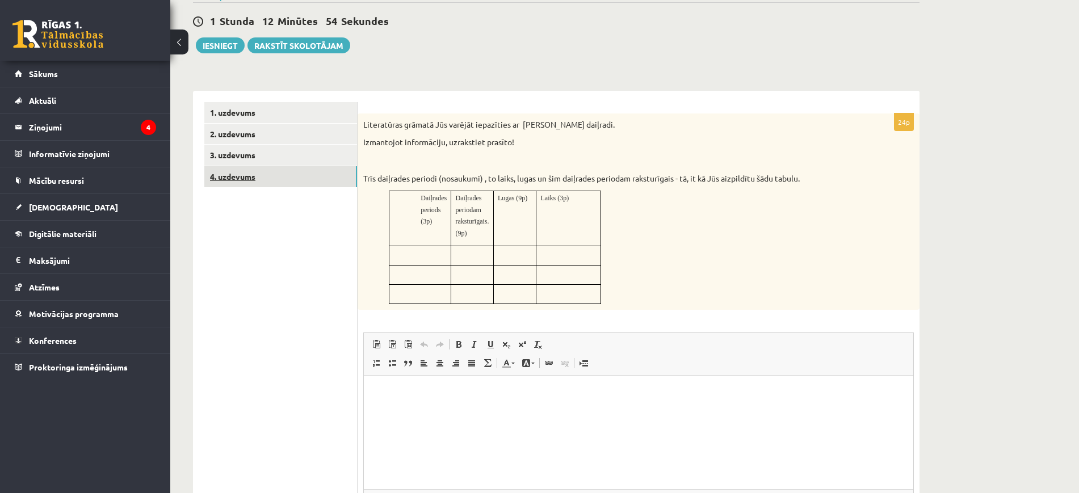
click at [320, 175] on link "4. uzdevums" at bounding box center [280, 176] width 153 height 21
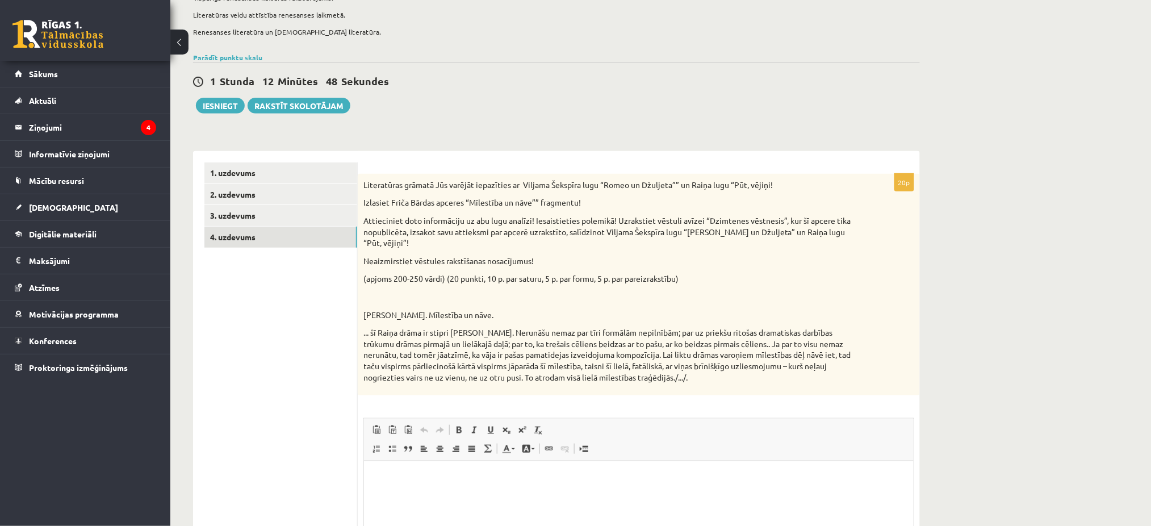
scroll to position [71, 0]
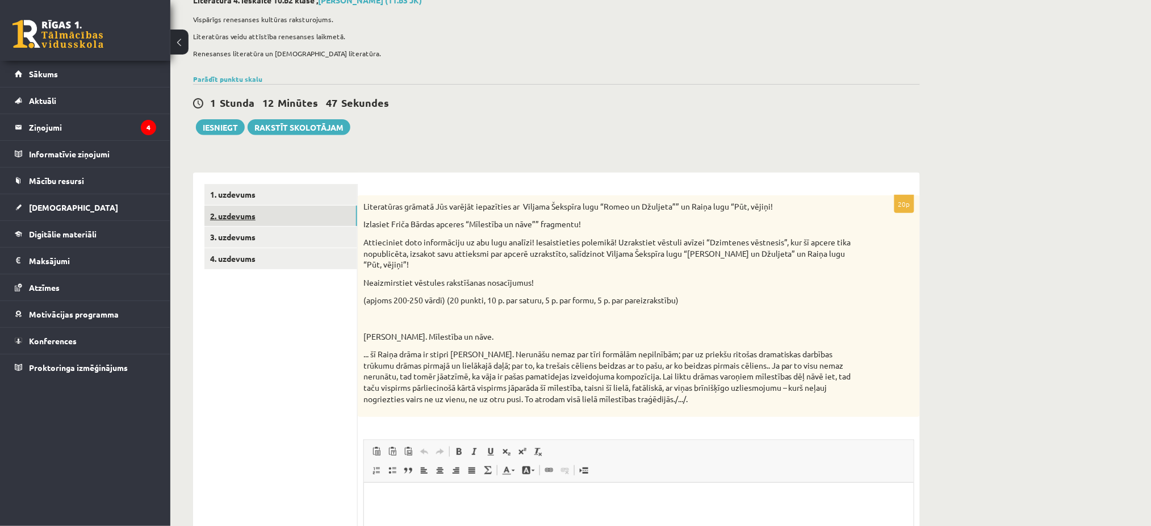
click at [328, 215] on link "2. uzdevums" at bounding box center [280, 216] width 153 height 21
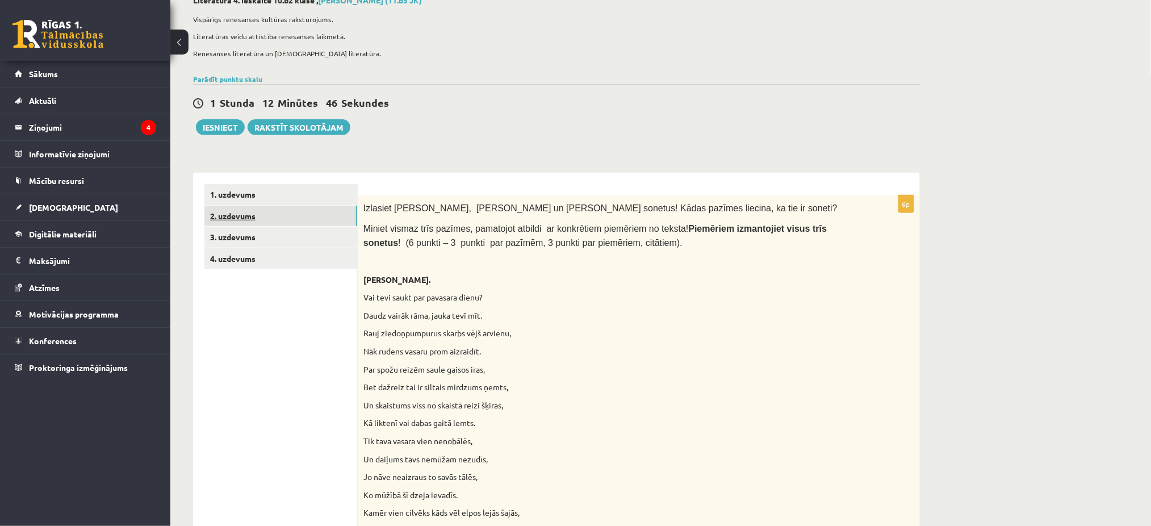
click at [328, 215] on link "2. uzdevums" at bounding box center [280, 216] width 153 height 21
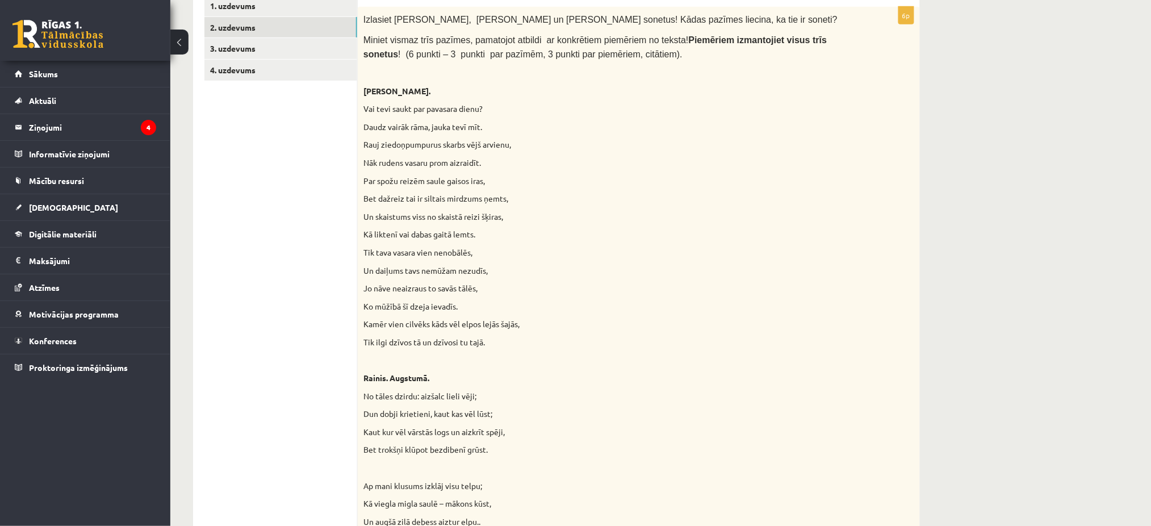
scroll to position [255, 0]
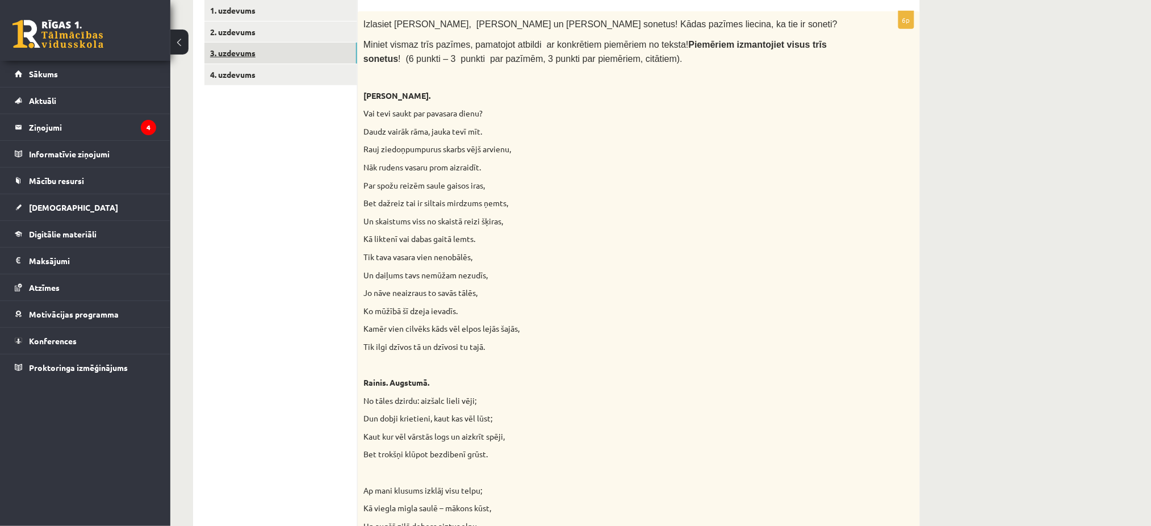
click at [312, 59] on link "3. uzdevums" at bounding box center [280, 53] width 153 height 21
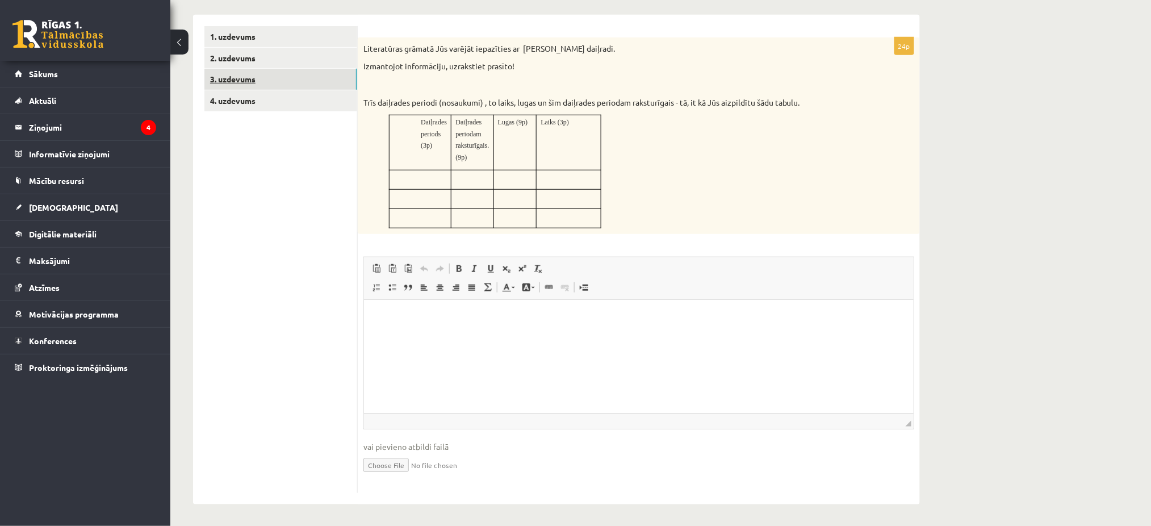
scroll to position [0, 0]
click at [314, 58] on link "2. uzdevums" at bounding box center [280, 58] width 153 height 21
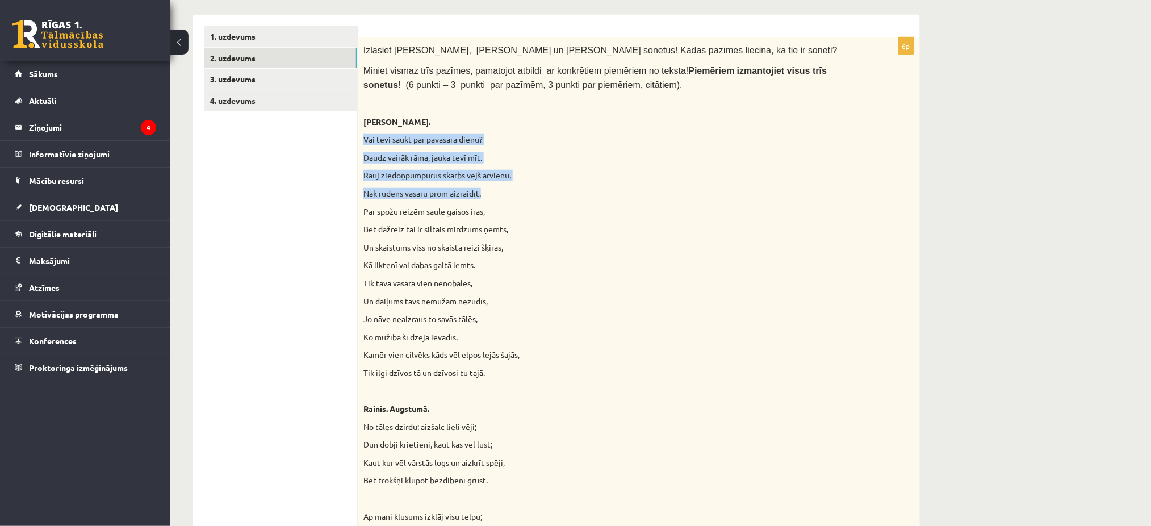
drag, startPoint x: 362, startPoint y: 137, endPoint x: 489, endPoint y: 189, distance: 138.0
click at [489, 189] on div "Izlasiet Viljama Šekspīra, Raiņa un Elīnas Zālītes sonetus! Kādas pazīmes lieci…" at bounding box center [639, 509] width 562 height 945
copy div "Vai tevi saukt par pavasara dienu? Daudz vairāk rāma, jauka tevī mīt. Rauj zied…"
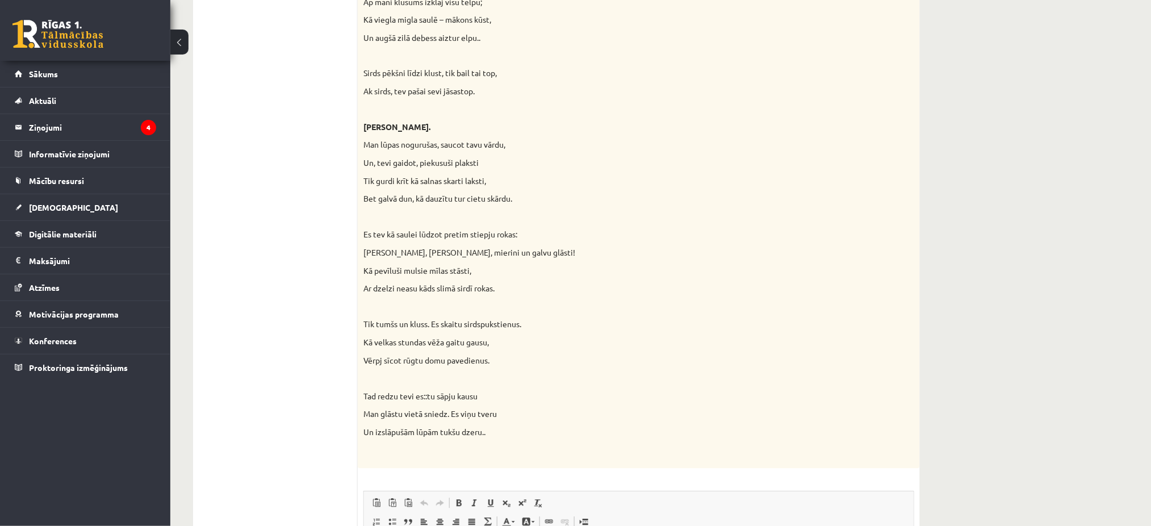
scroll to position [977, 0]
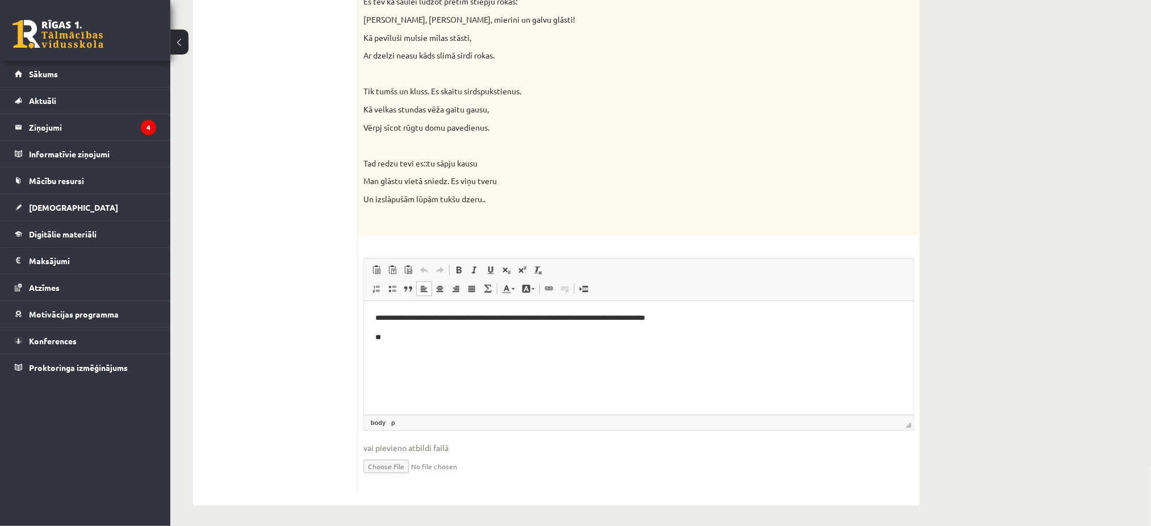
click at [594, 340] on p "**" at bounding box center [638, 337] width 526 height 12
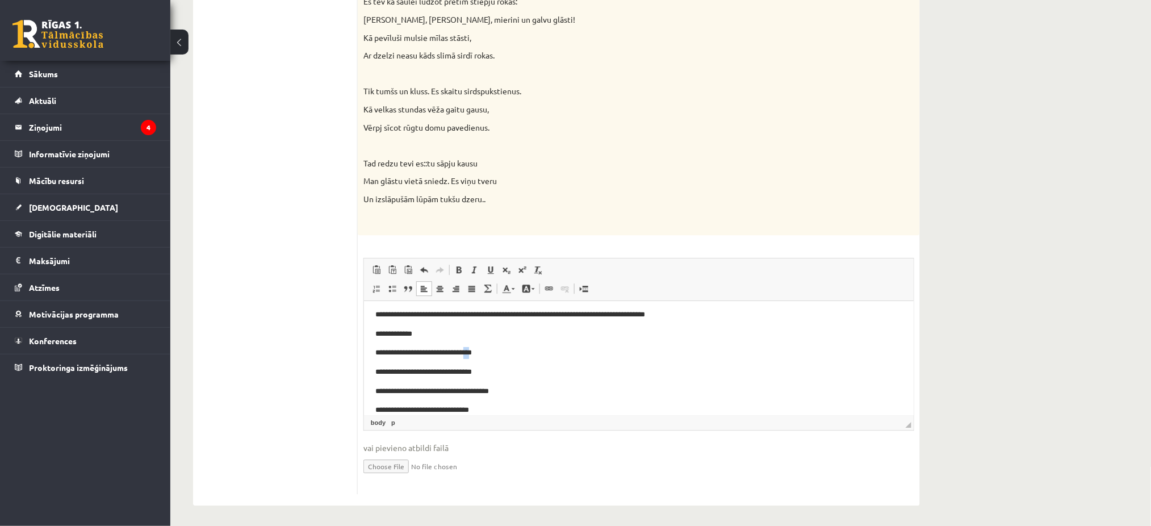
click at [475, 357] on p "**********" at bounding box center [632, 352] width 515 height 12
click at [526, 364] on body "**********" at bounding box center [638, 361] width 527 height 107
drag, startPoint x: 503, startPoint y: 395, endPoint x: 512, endPoint y: 393, distance: 8.6
click at [512, 393] on p "**********" at bounding box center [632, 391] width 515 height 12
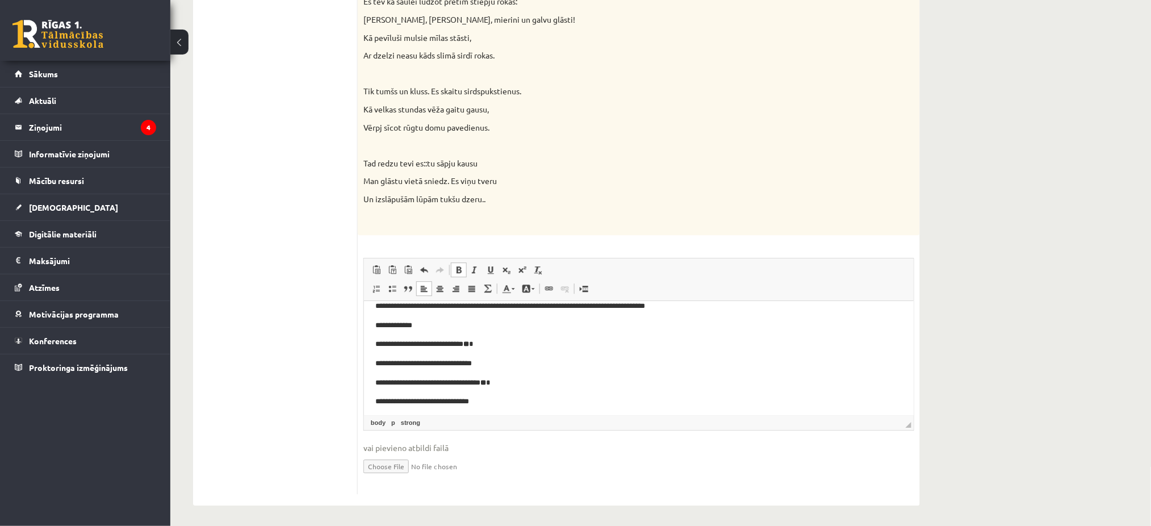
scroll to position [16, 0]
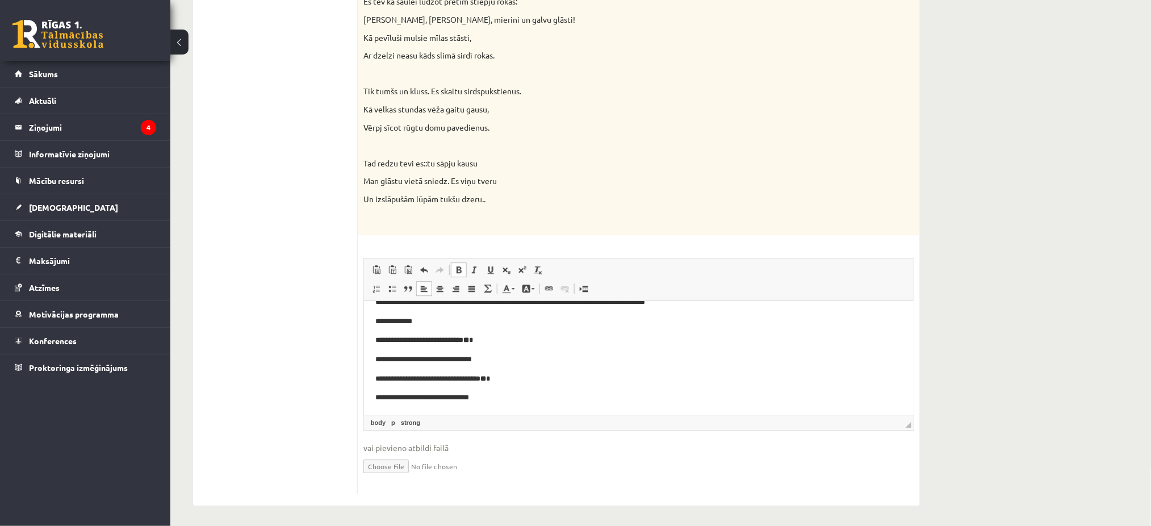
click at [521, 382] on p "**********" at bounding box center [632, 378] width 515 height 12
click at [511, 324] on p "**********" at bounding box center [632, 321] width 515 height 12
click at [483, 359] on p "**********" at bounding box center [632, 359] width 515 height 12
click at [492, 364] on p "**********" at bounding box center [632, 359] width 515 height 12
click at [483, 357] on p "**********" at bounding box center [632, 359] width 515 height 12
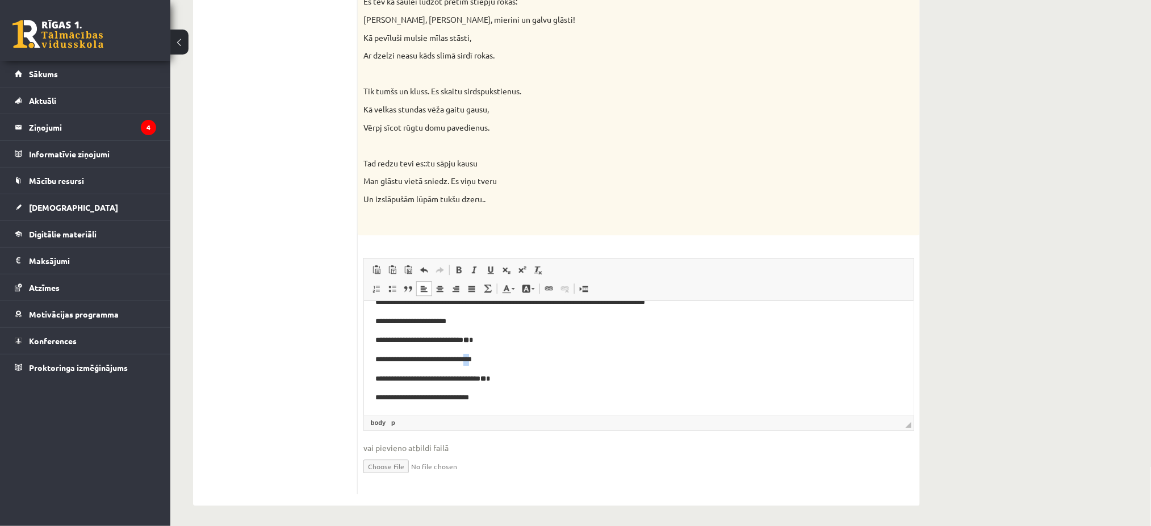
click at [484, 357] on p "**********" at bounding box center [632, 359] width 515 height 12
click at [561, 332] on body "**********" at bounding box center [638, 349] width 527 height 107
click at [483, 401] on p "**********" at bounding box center [632, 397] width 515 height 12
click at [541, 337] on p "**********" at bounding box center [632, 340] width 515 height 12
click at [494, 396] on p "**********" at bounding box center [632, 397] width 515 height 12
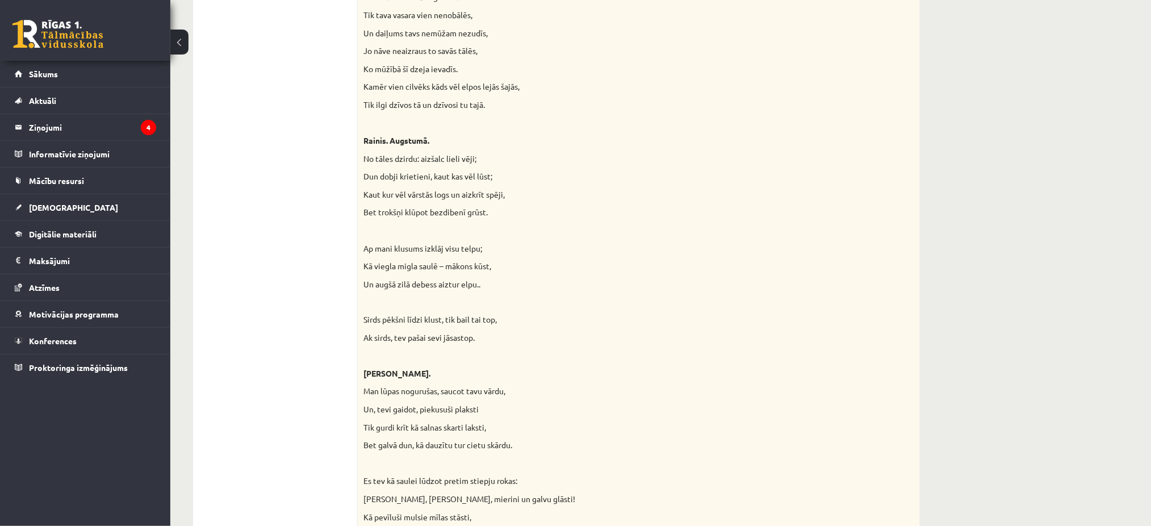
scroll to position [503, 0]
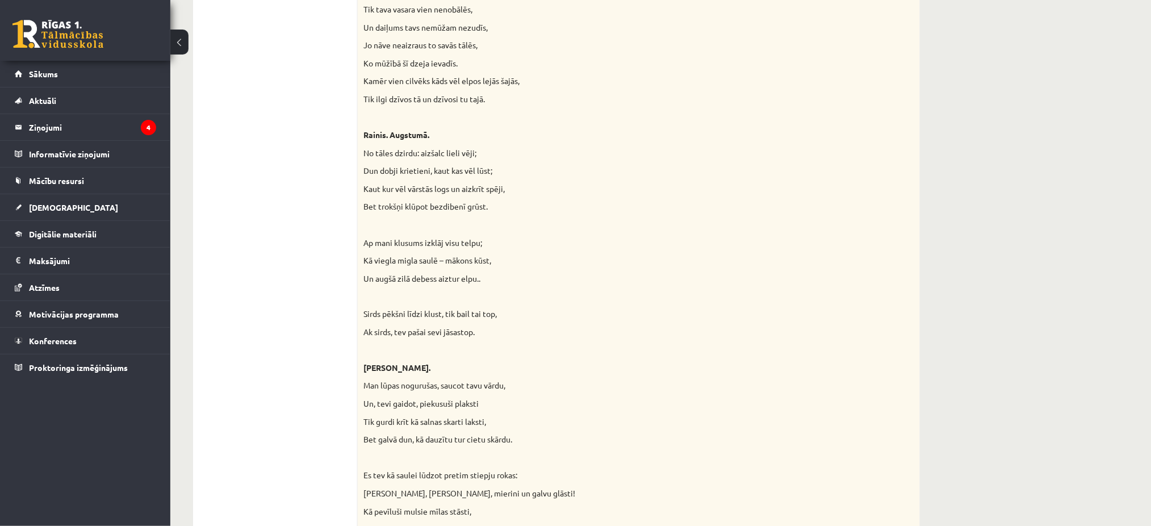
click at [485, 197] on div "Izlasiet Viljama Šekspīra, Raiņa un Elīnas Zālītes sonetus! Kādas pazīmes lieci…" at bounding box center [639, 236] width 562 height 945
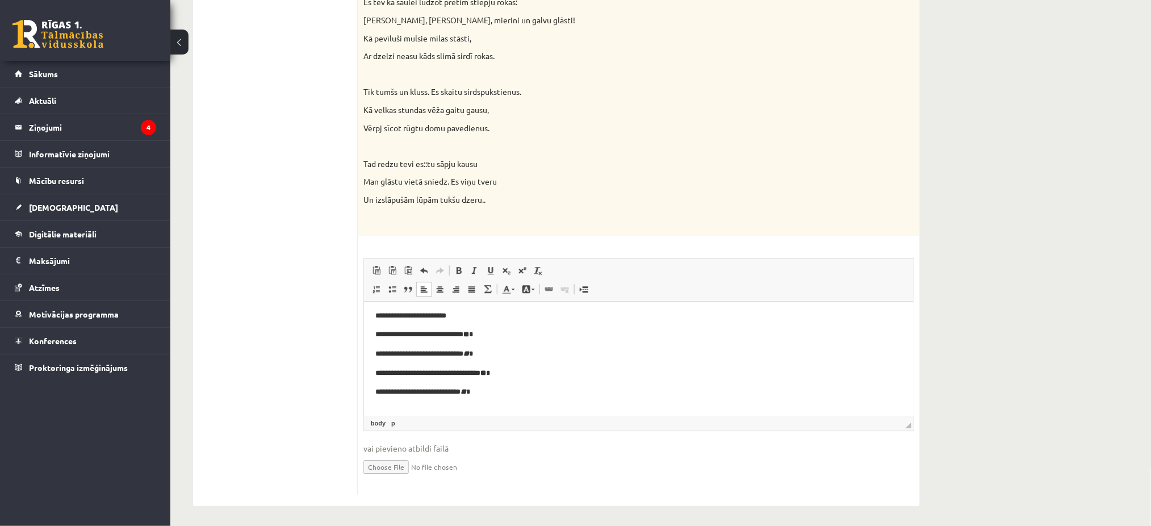
scroll to position [977, 0]
click at [541, 390] on p "**********" at bounding box center [632, 391] width 515 height 12
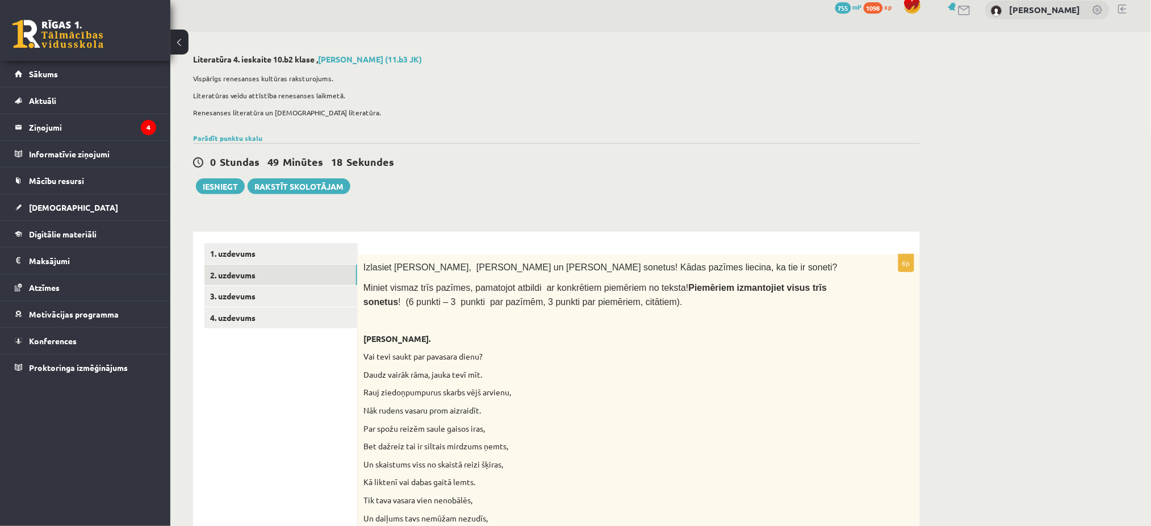
scroll to position [0, 0]
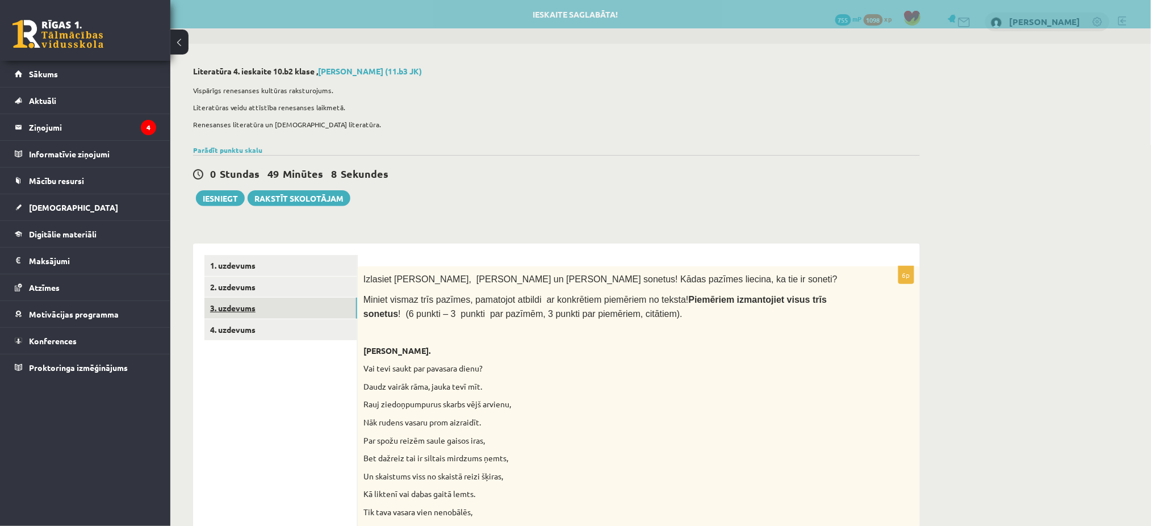
click at [286, 299] on link "3. uzdevums" at bounding box center [280, 308] width 153 height 21
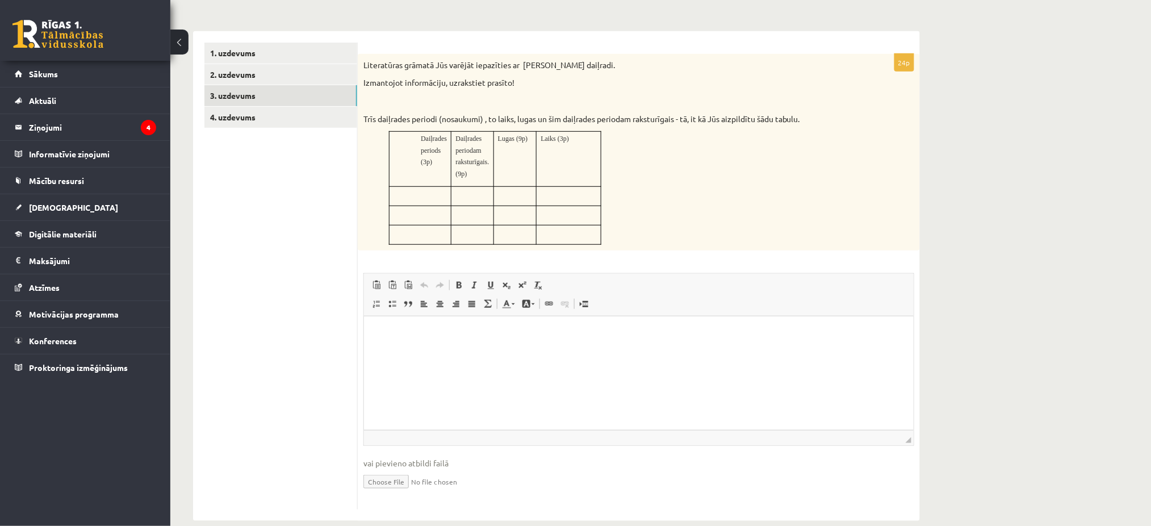
scroll to position [222, 0]
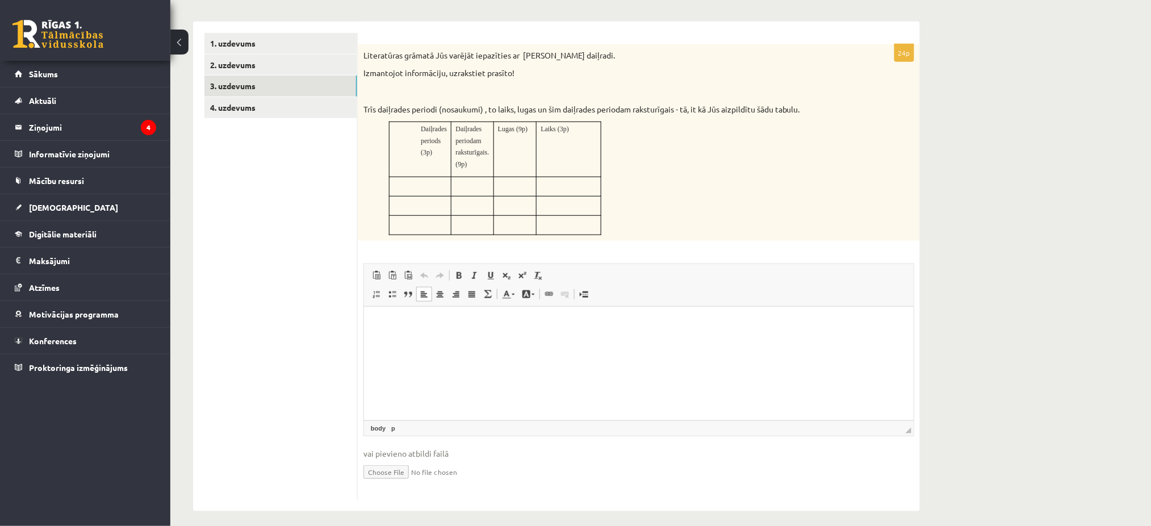
click at [422, 324] on p "Editor, wiswyg-editor-user-answer-47434083525960" at bounding box center [638, 323] width 527 height 12
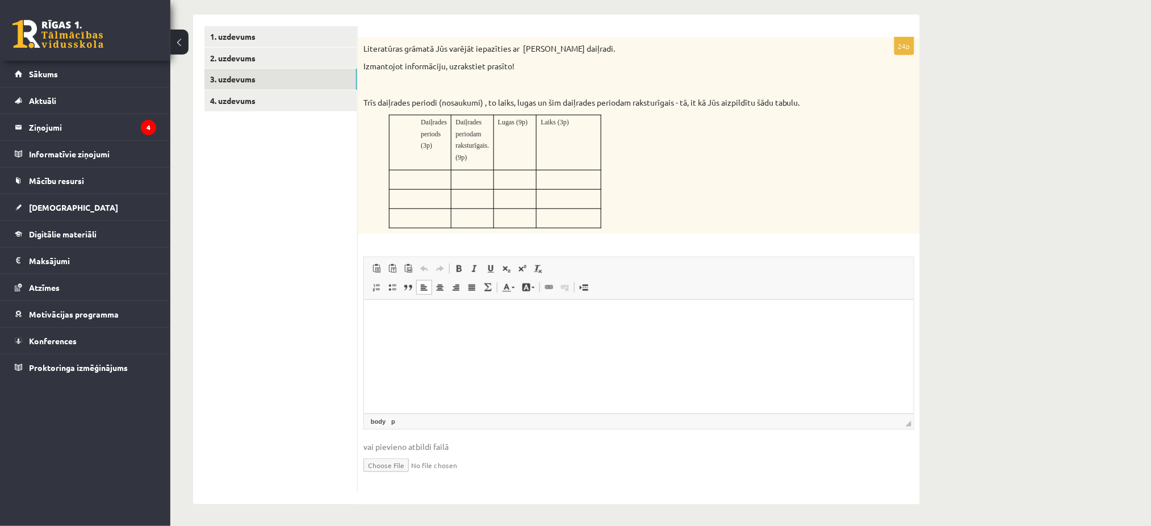
click at [440, 308] on html at bounding box center [638, 316] width 550 height 35
drag, startPoint x: 420, startPoint y: 163, endPoint x: 521, endPoint y: 213, distance: 112.7
click at [521, 213] on tbody "Daiļrades periods (3p) Daiļrades periodam raksturīgais. (9p) Lugas (9p) Laiks (…" at bounding box center [496, 171] width 212 height 112
click at [521, 213] on p at bounding box center [515, 214] width 34 height 11
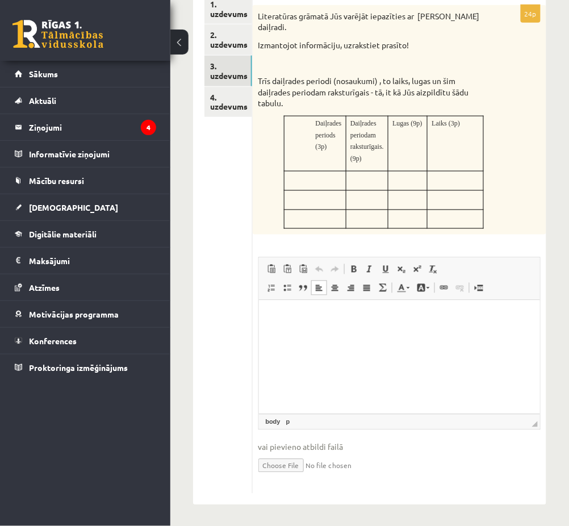
scroll to position [262, 0]
click at [287, 459] on input "file" at bounding box center [399, 464] width 283 height 23
type input "**********"
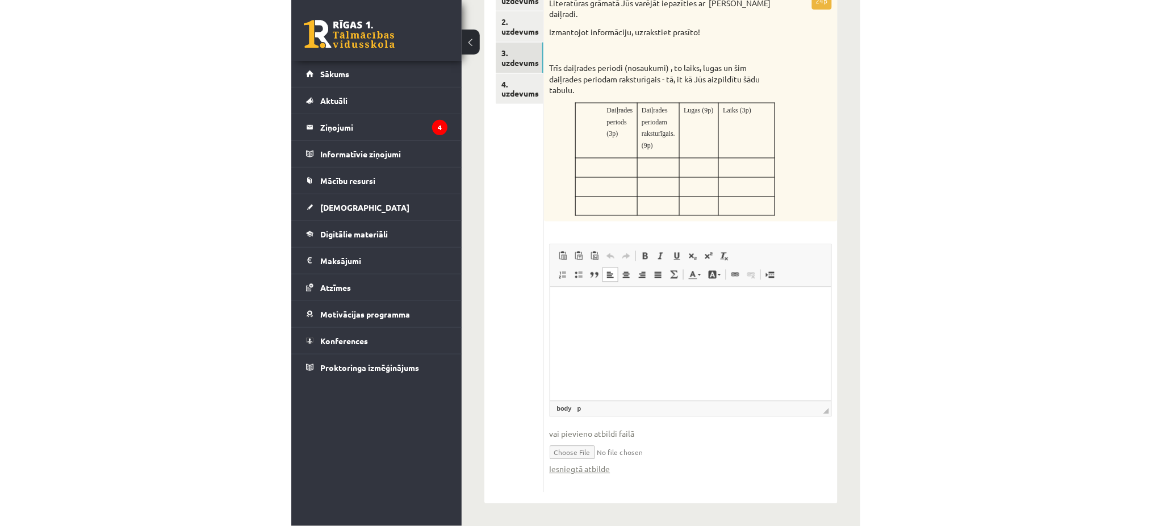
scroll to position [241, 0]
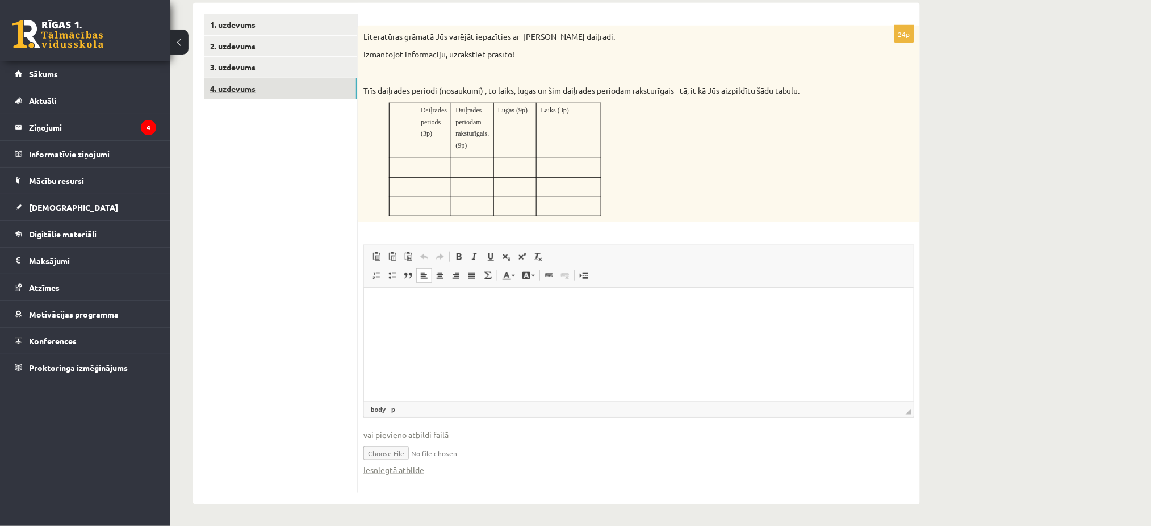
click at [266, 80] on link "4. uzdevums" at bounding box center [280, 88] width 153 height 21
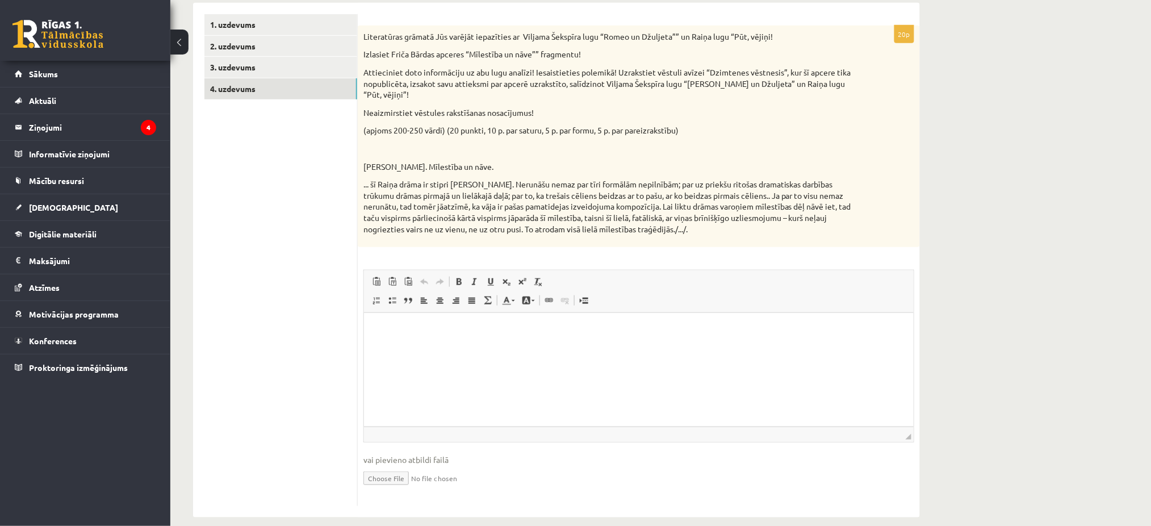
scroll to position [0, 0]
click at [237, 72] on link "3. uzdevums" at bounding box center [280, 67] width 153 height 21
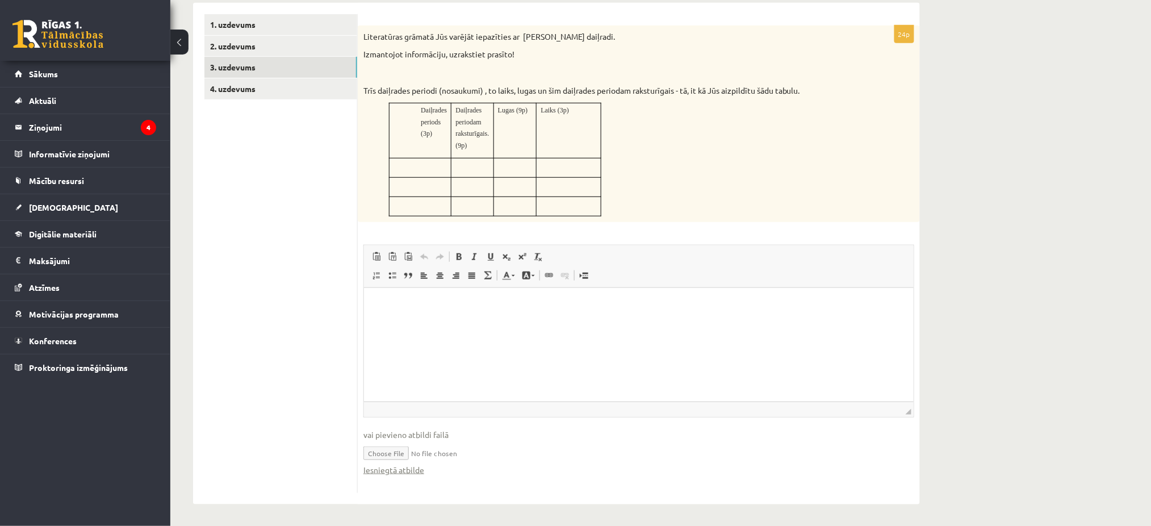
click at [404, 453] on input "file" at bounding box center [638, 452] width 551 height 23
type input "**********"
click at [412, 466] on link "Iesniegtā atbilde" at bounding box center [393, 470] width 61 height 12
click at [428, 436] on span "vai pievieno atbildi failā" at bounding box center [638, 435] width 551 height 12
click at [279, 99] on ul "1. uzdevums 2. uzdevums 3. uzdevums 4. uzdevums" at bounding box center [280, 253] width 153 height 479
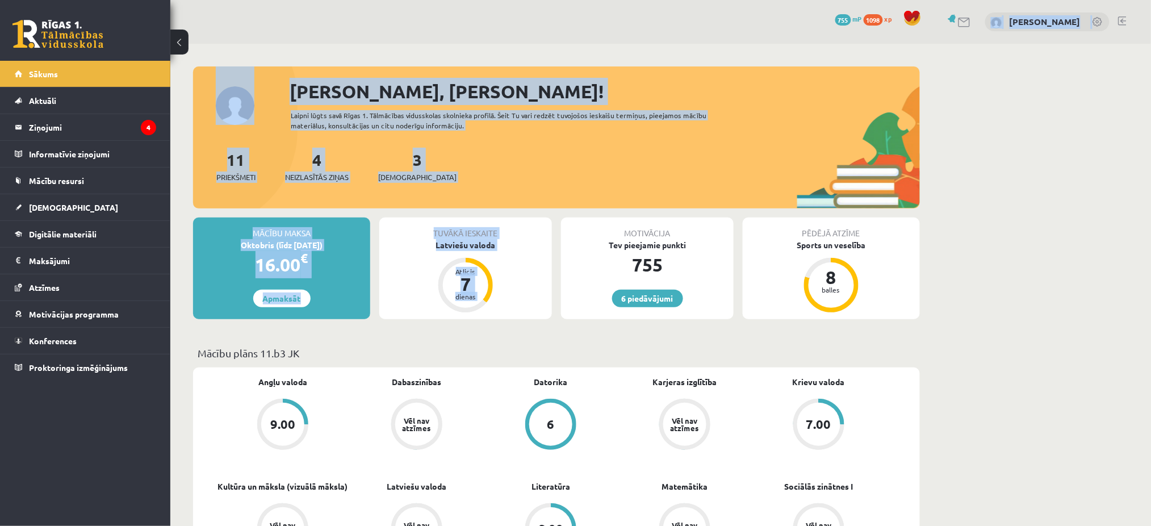
click at [613, 184] on div "11 Priekšmeti 4 Neizlasītās ziņas 3 Ieskaites" at bounding box center [556, 178] width 727 height 61
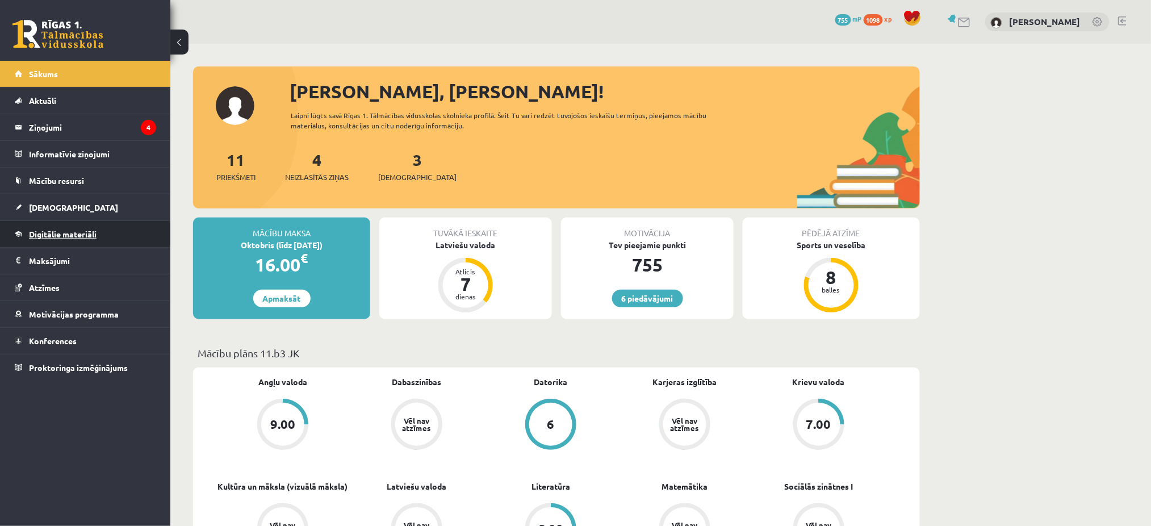
click at [70, 237] on span "Digitālie materiāli" at bounding box center [63, 234] width 68 height 10
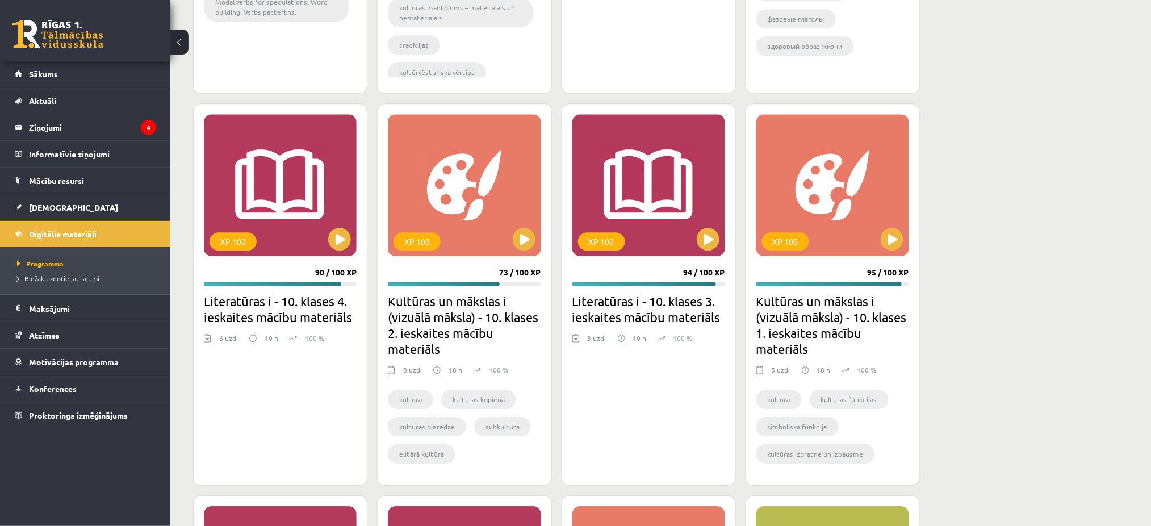
scroll to position [964, 0]
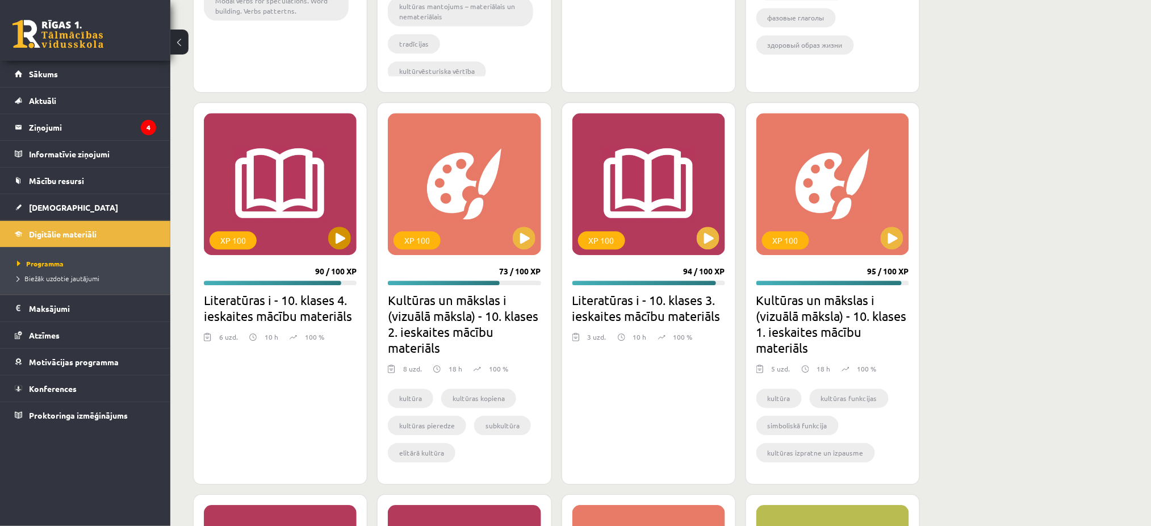
click at [339, 224] on div "XP 100" at bounding box center [280, 184] width 153 height 142
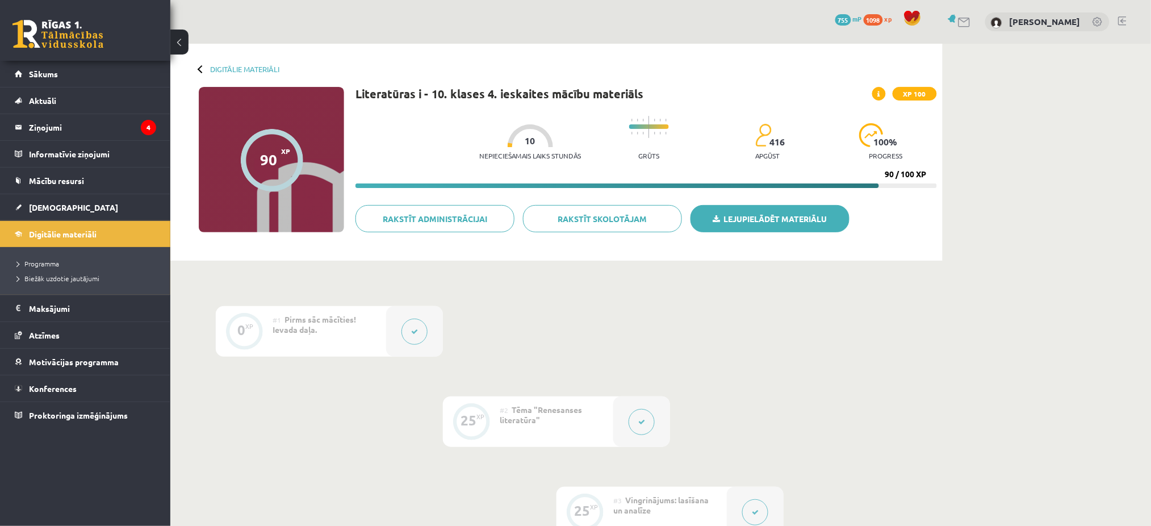
click at [709, 216] on link "Lejupielādēt materiālu" at bounding box center [769, 218] width 159 height 27
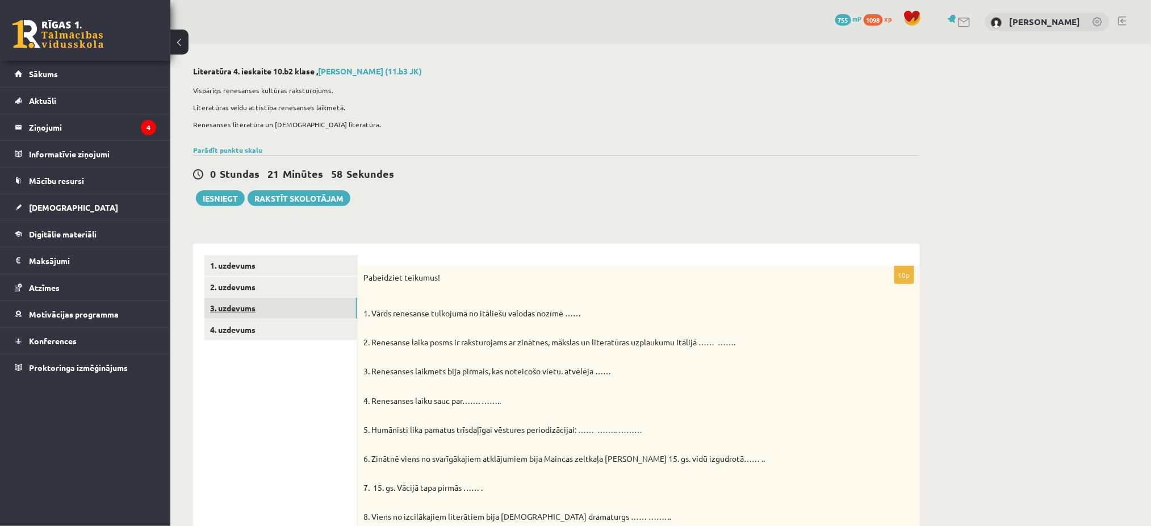
click at [304, 304] on link "3. uzdevums" at bounding box center [280, 308] width 153 height 21
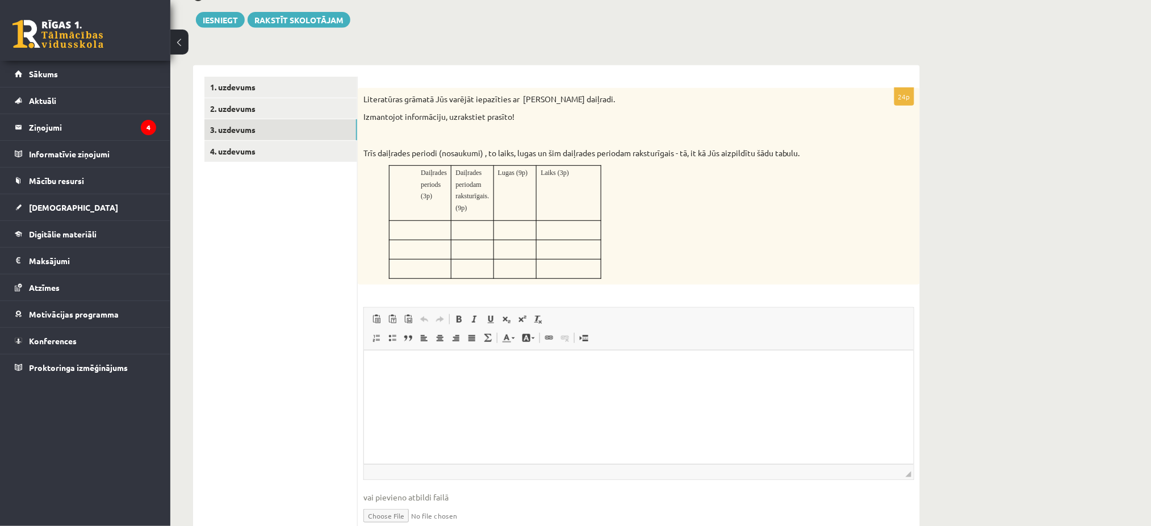
scroll to position [241, 0]
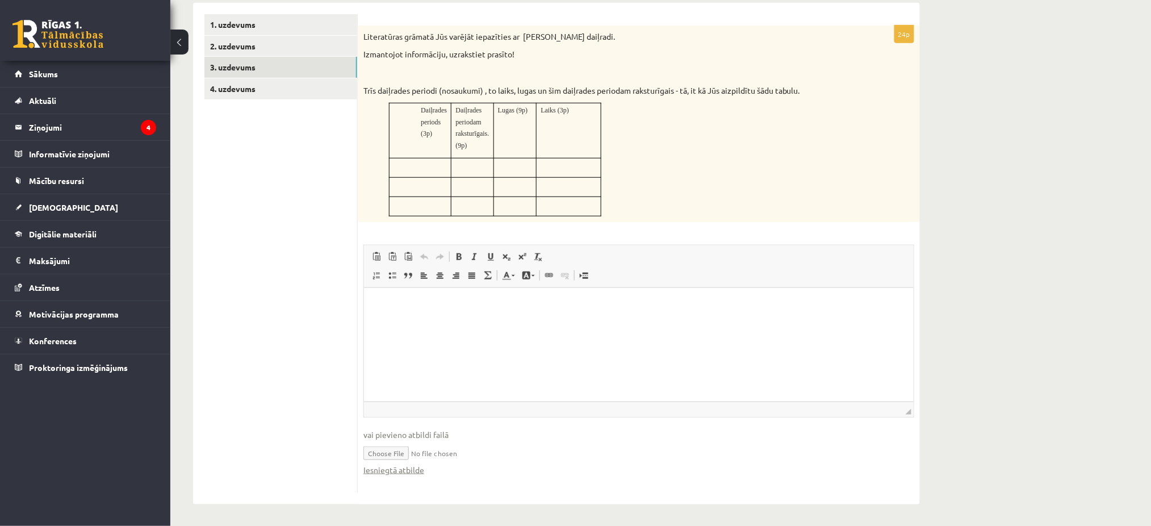
click at [402, 450] on input "file" at bounding box center [638, 452] width 551 height 23
type input "**********"
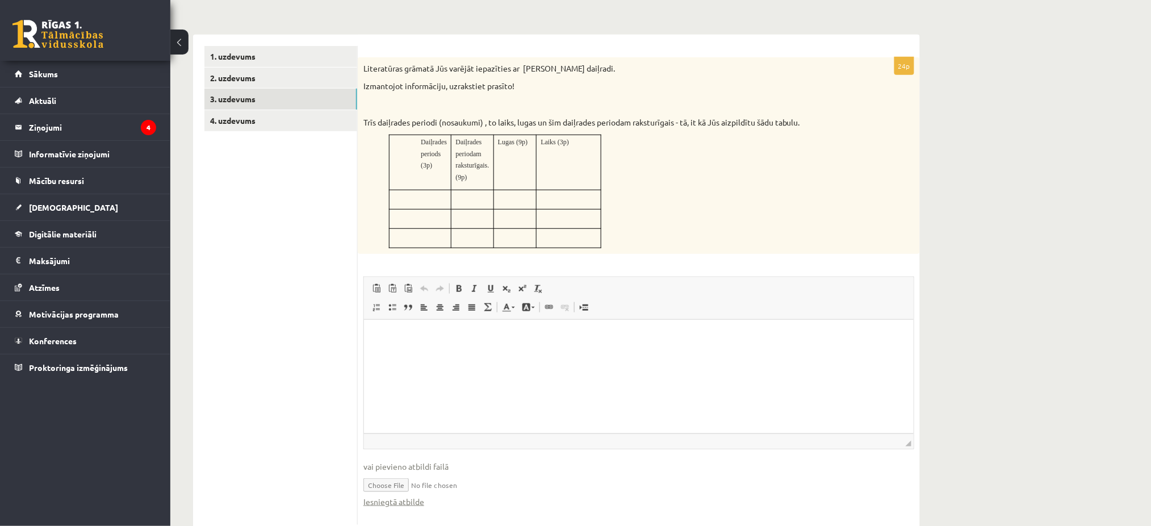
scroll to position [208, 0]
click at [300, 128] on link "4. uzdevums" at bounding box center [280, 121] width 153 height 21
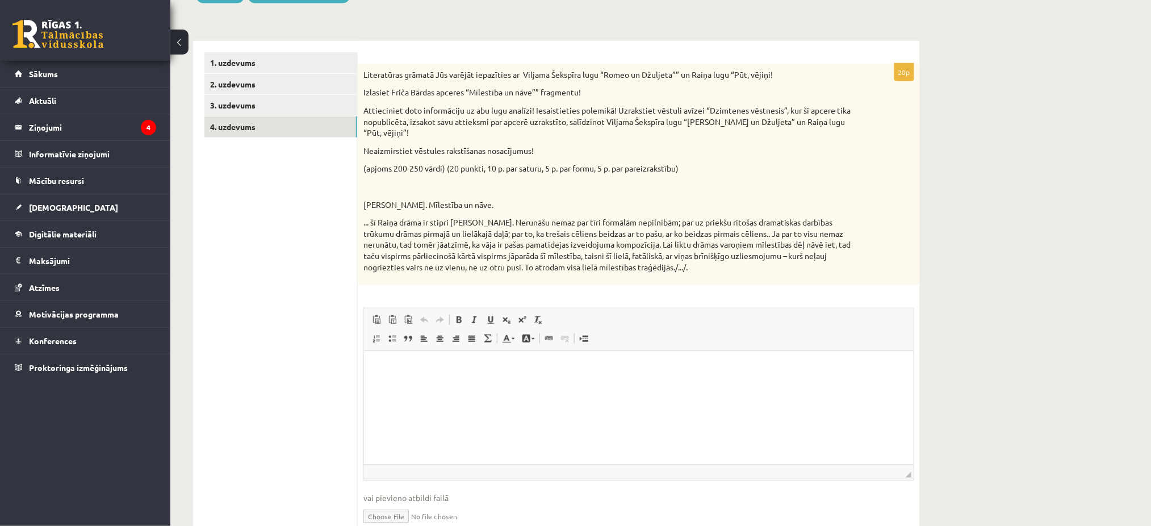
scroll to position [198, 0]
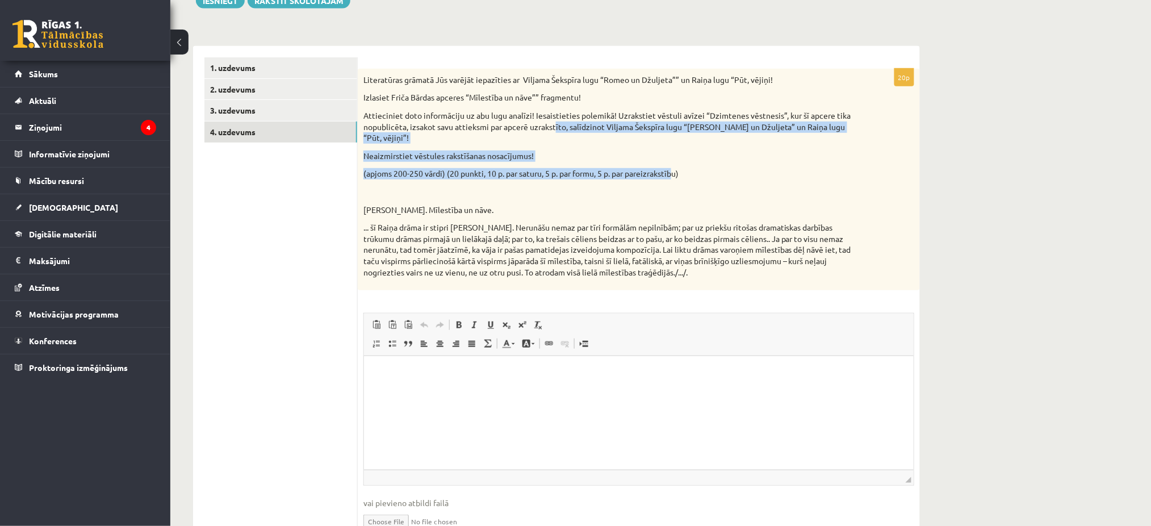
drag, startPoint x: 676, startPoint y: 168, endPoint x: 554, endPoint y: 122, distance: 129.9
click at [554, 122] on div "Literatūras grāmatā Jūs varējāt iepazīties ar Viljama Šekspīra lugu “Romeo un D…" at bounding box center [639, 179] width 562 height 221
click at [554, 122] on p "Attieciniet doto informāciju uz abu lugu analīzi! Iesaistieties polemikā! Uzrak…" at bounding box center [610, 127] width 494 height 34
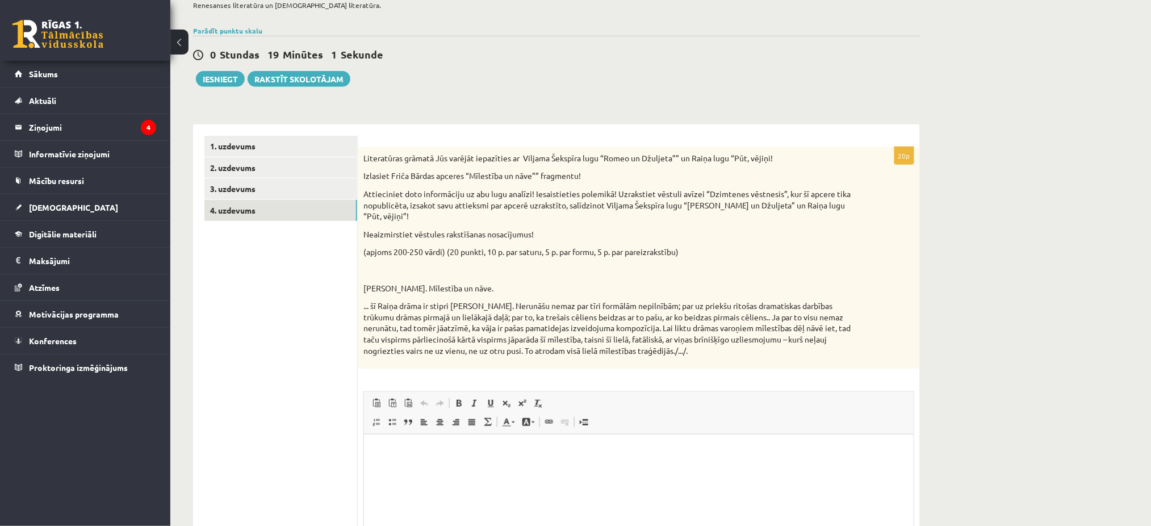
scroll to position [117, 0]
click at [361, 161] on div "Literatūras grāmatā Jūs varējāt iepazīties ar Viljama Šekspīra lugu “Romeo un D…" at bounding box center [639, 259] width 562 height 221
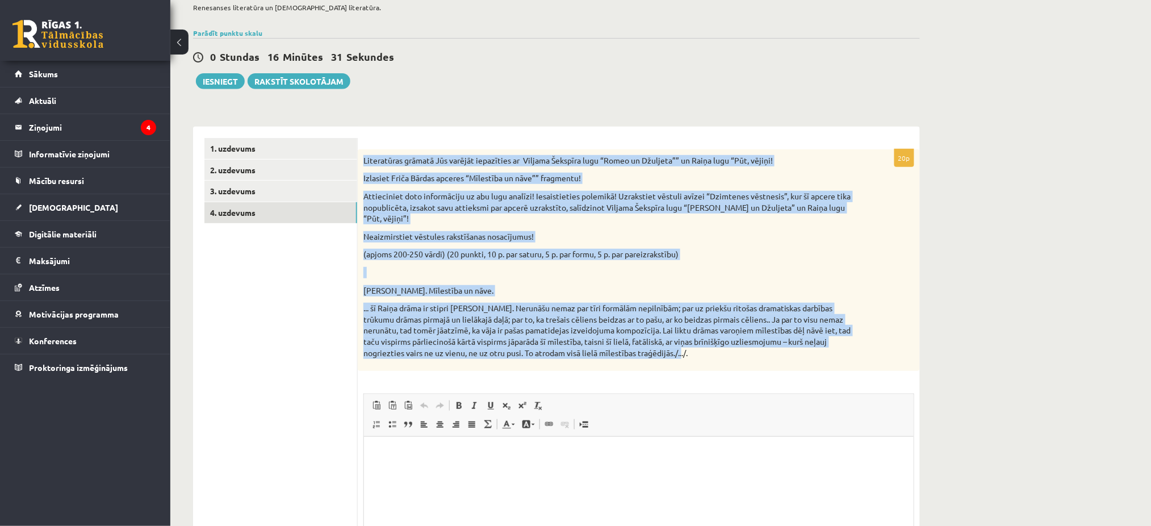
drag, startPoint x: 361, startPoint y: 157, endPoint x: 754, endPoint y: 350, distance: 438.3
click at [754, 350] on div "Literatūras grāmatā Jūs varējāt iepazīties ar Viljama Šekspīra lugu “Romeo un D…" at bounding box center [639, 259] width 562 height 221
copy div "Literatūras grāmatā Jūs varējāt iepazīties ar Viljama Šekspīra lugu “Romeo un D…"
click at [754, 350] on div "Literatūras grāmatā Jūs varējāt iepazīties ar Viljama Šekspīra lugu “Romeo un D…" at bounding box center [639, 259] width 562 height 221
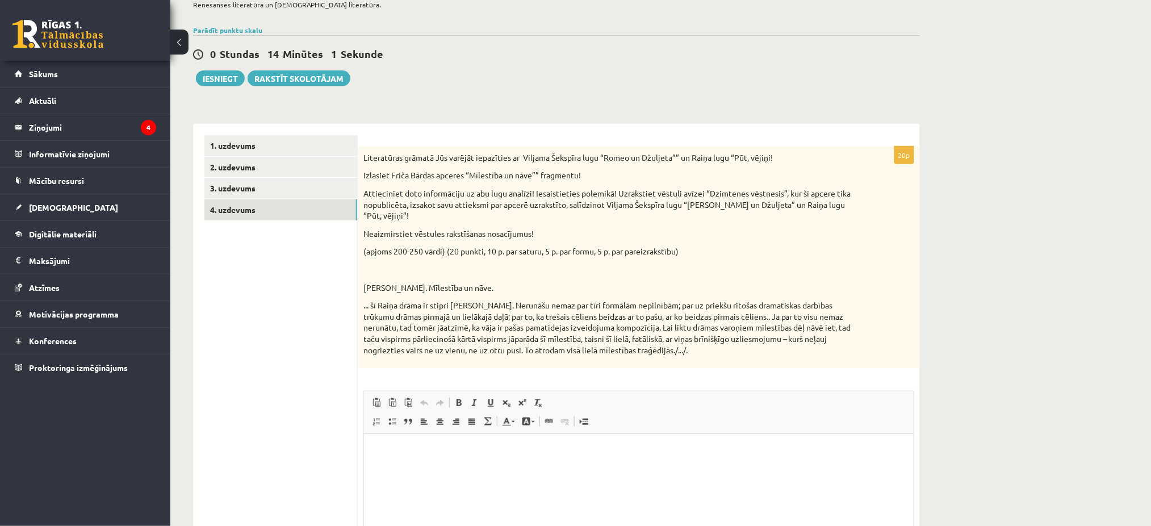
scroll to position [141, 0]
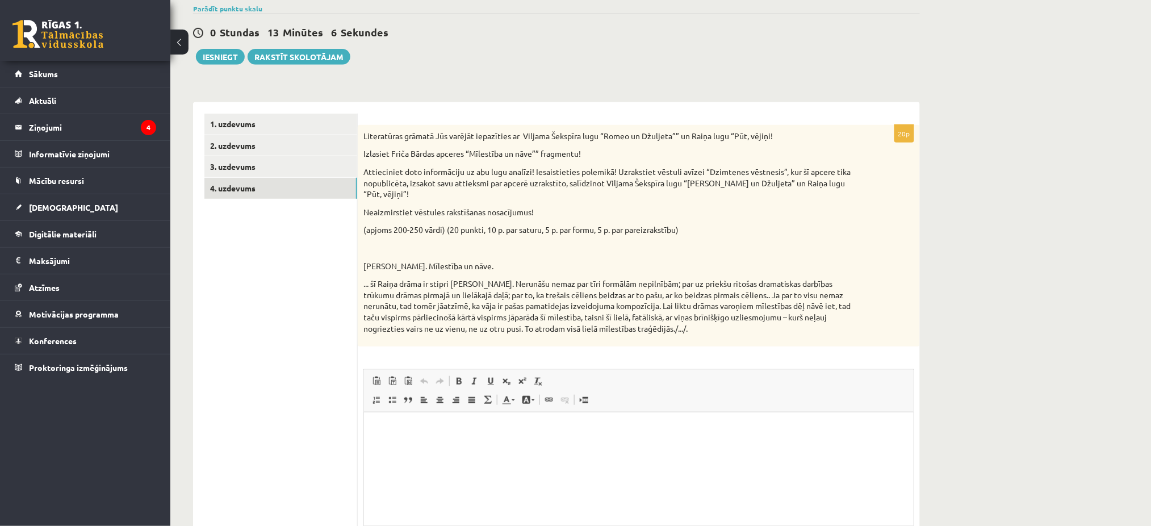
click at [580, 182] on p "Attieciniet doto informāciju uz abu lugu analīzi! Iesaistieties polemikā! Uzrak…" at bounding box center [610, 183] width 494 height 34
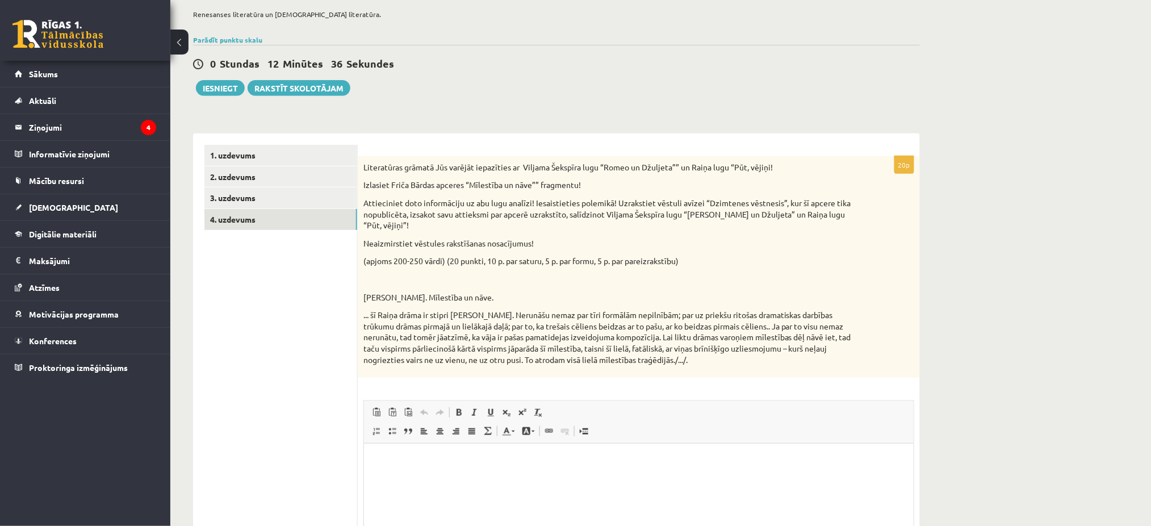
scroll to position [0, 0]
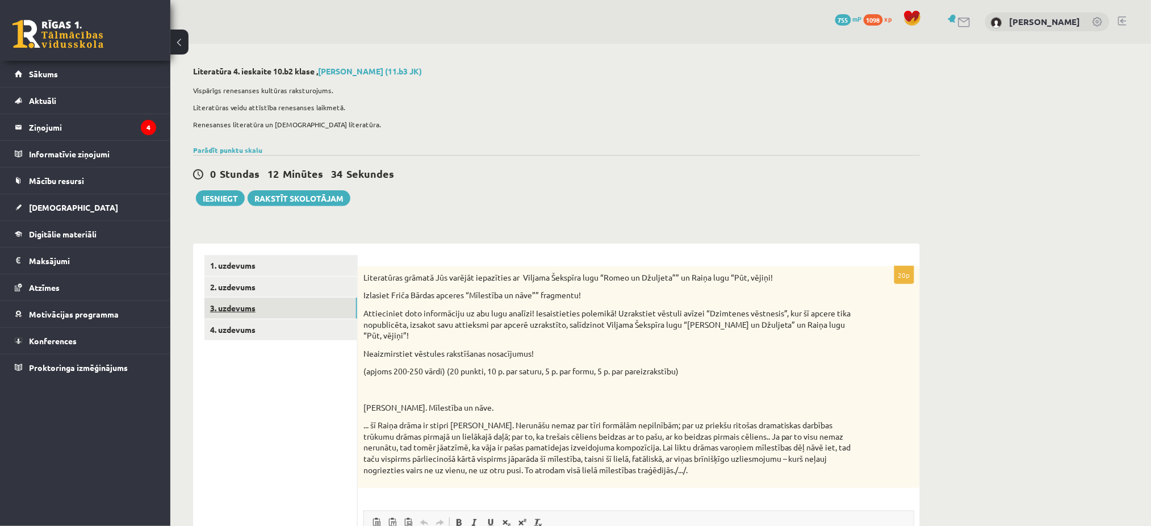
click at [223, 303] on link "3. uzdevums" at bounding box center [280, 308] width 153 height 21
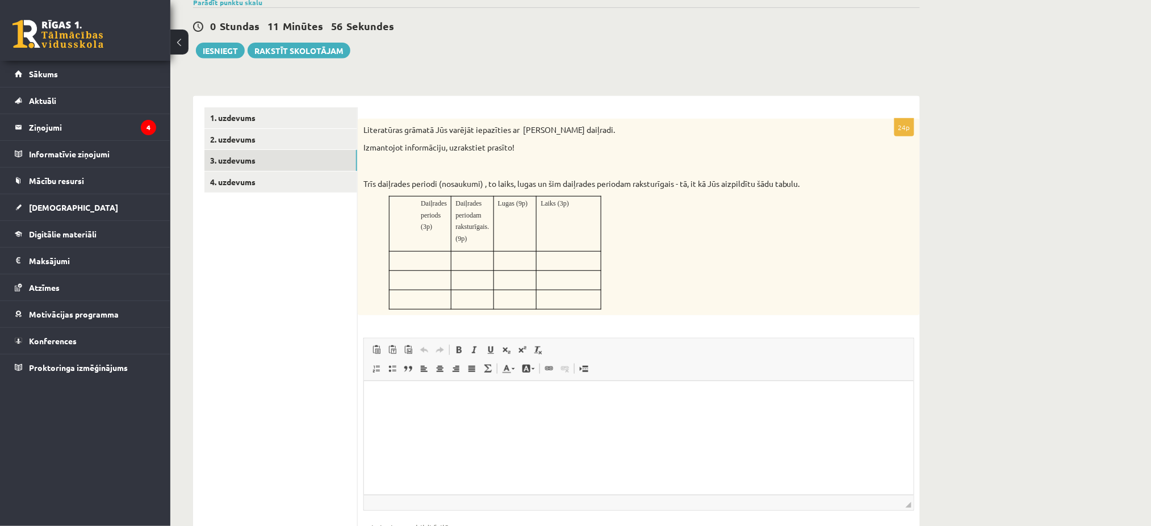
scroll to position [149, 0]
click at [340, 185] on link "4. uzdevums" at bounding box center [280, 180] width 153 height 21
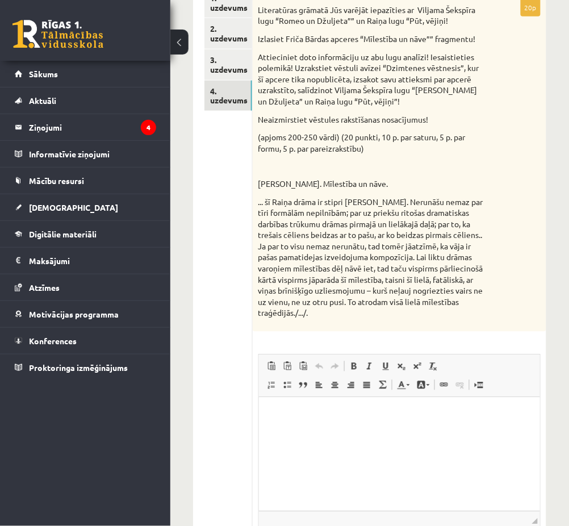
scroll to position [275, 0]
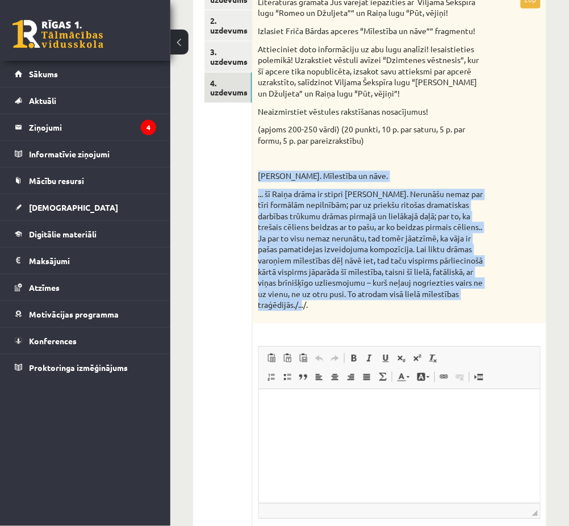
drag, startPoint x: 258, startPoint y: 175, endPoint x: 462, endPoint y: 313, distance: 246.1
click at [462, 313] on div "Literatūras grāmatā Jūs varējāt iepazīties ar Viljama Šekspīra lugu “Romeo un D…" at bounding box center [400, 157] width 294 height 333
copy div "Fricis Bārda. Mīlestība un nāve. ... šī Raiņa drāma ir stipri vājš darbs. Nerun…"
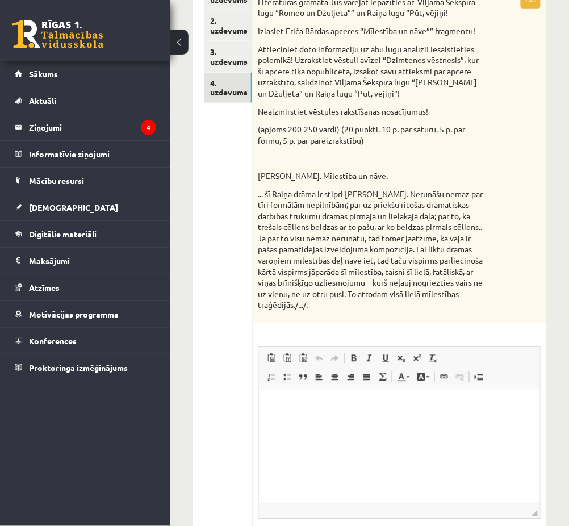
click at [495, 148] on div "Literatūras grāmatā Jūs varējāt iepazīties ar Viljama Šekspīra lugu “Romeo un D…" at bounding box center [400, 157] width 294 height 333
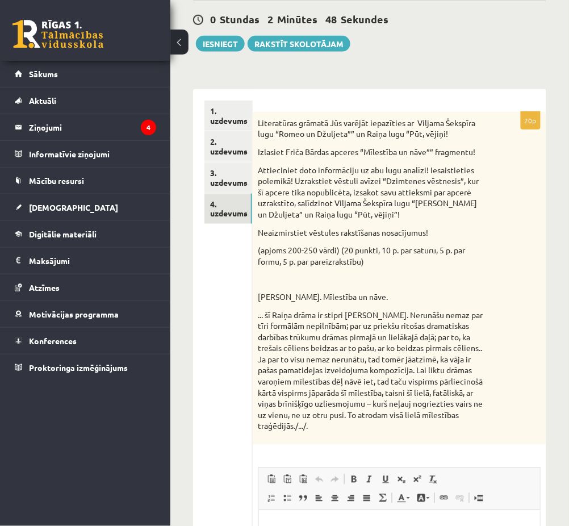
scroll to position [275, 0]
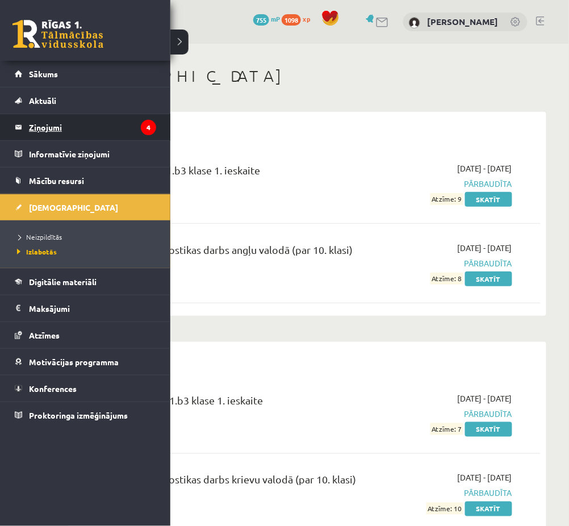
click at [71, 120] on legend "Ziņojumi 4" at bounding box center [92, 127] width 127 height 26
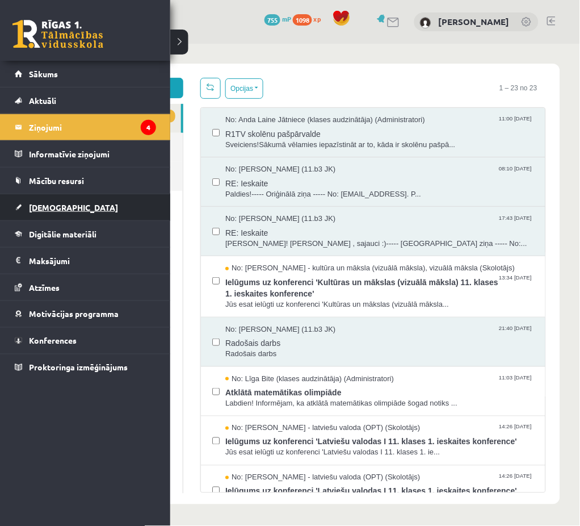
click at [42, 198] on link "[DEMOGRAPHIC_DATA]" at bounding box center [85, 207] width 141 height 26
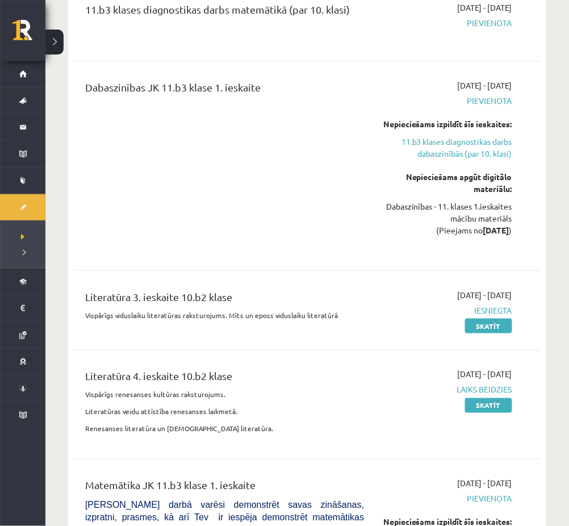
scroll to position [924, 0]
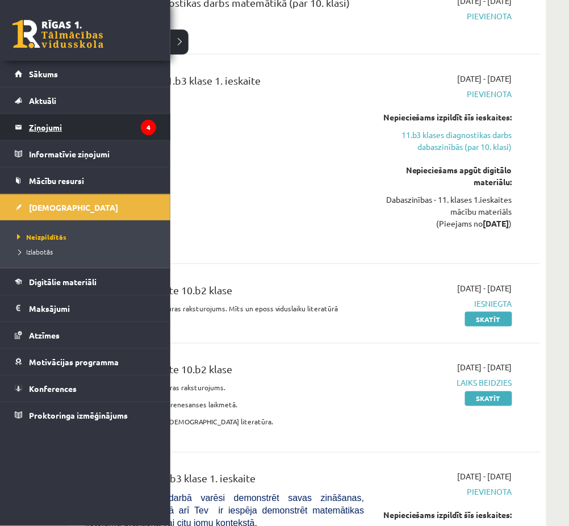
click at [51, 116] on legend "Ziņojumi 4" at bounding box center [92, 127] width 127 height 26
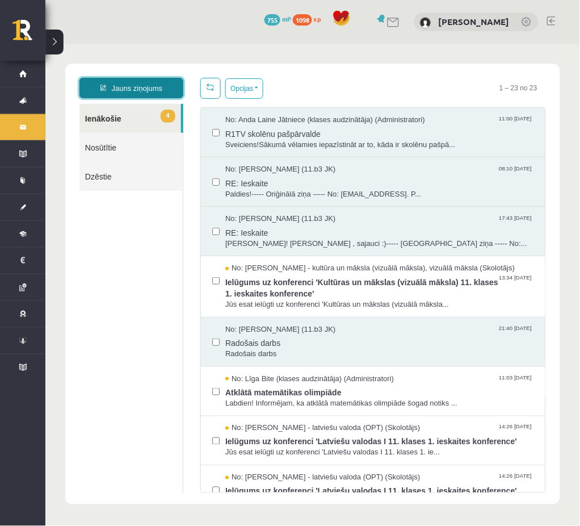
click at [142, 93] on link "Jauns ziņojums" at bounding box center [131, 87] width 104 height 20
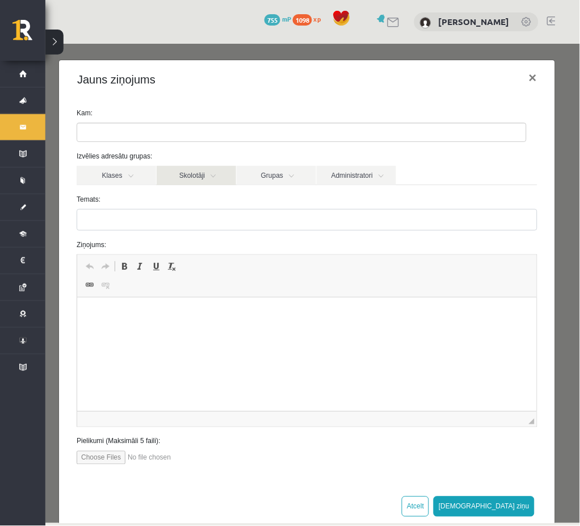
click at [204, 170] on link "Skolotāji" at bounding box center [195, 174] width 79 height 19
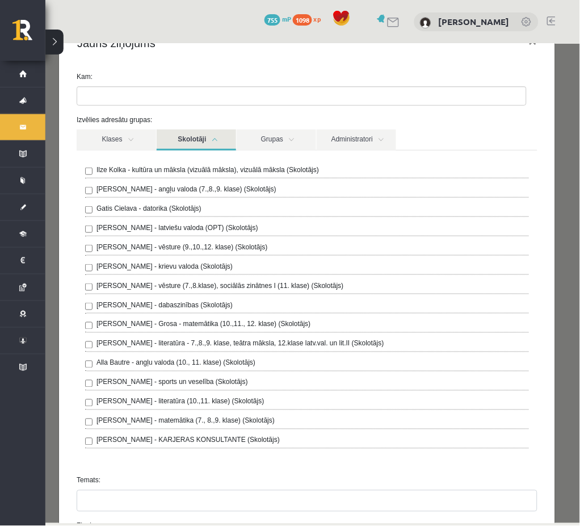
scroll to position [48, 0]
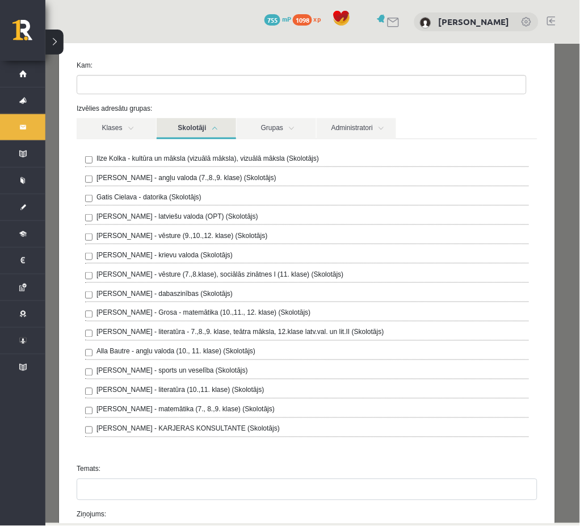
click at [267, 338] on div "[PERSON_NAME] - literatūra - 7.,8.,9. klase, teātra māksla, 12.klase latv.val. …" at bounding box center [307, 333] width 444 height 14
click at [267, 133] on link "Grupas" at bounding box center [275, 128] width 79 height 21
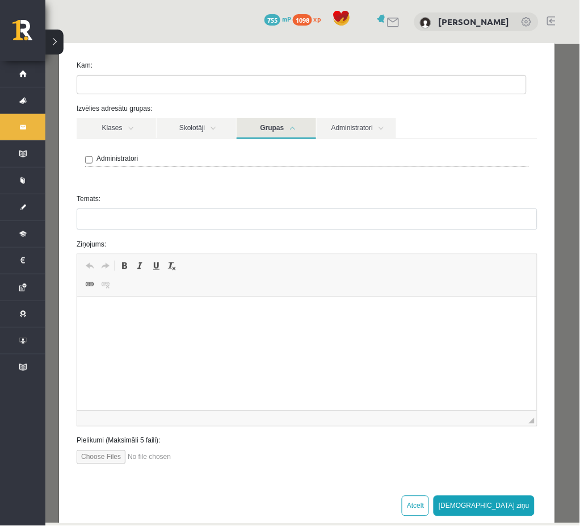
click at [313, 131] on link "Grupas" at bounding box center [275, 128] width 79 height 21
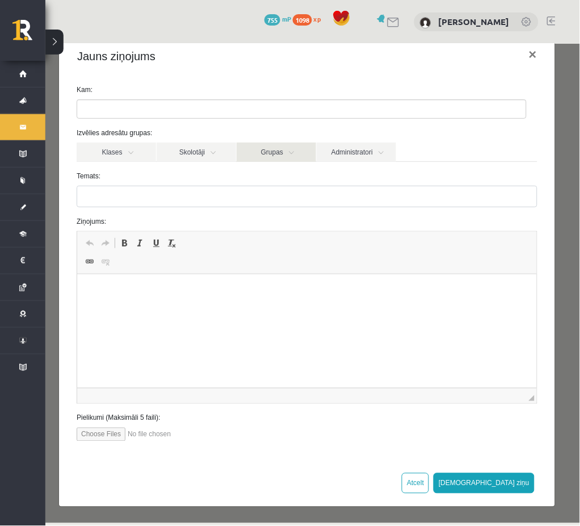
scroll to position [22, 0]
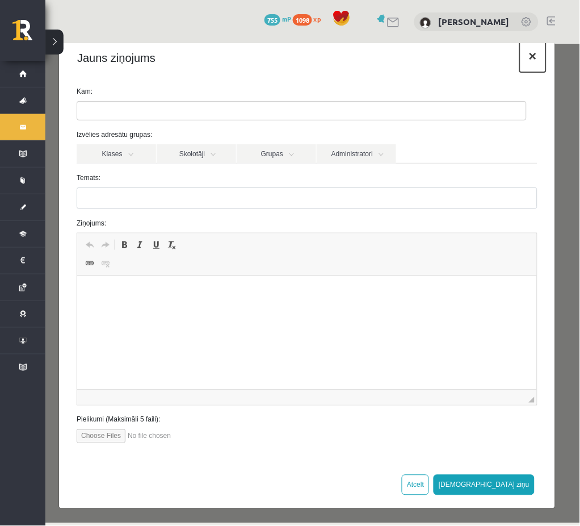
click at [522, 61] on button "×" at bounding box center [533, 56] width 26 height 32
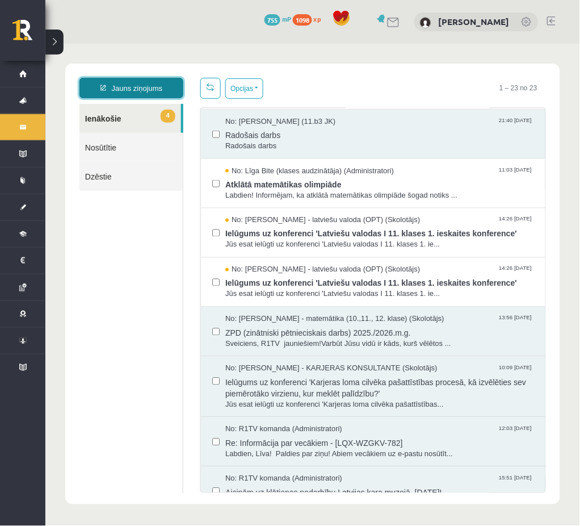
scroll to position [0, 0]
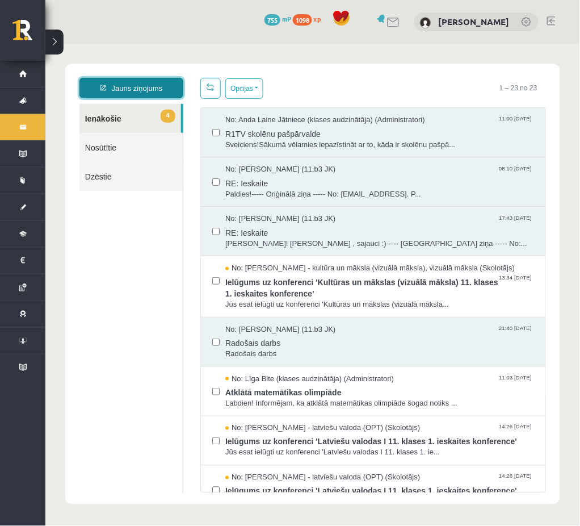
click at [129, 83] on link "Jauns ziņojums" at bounding box center [131, 87] width 104 height 20
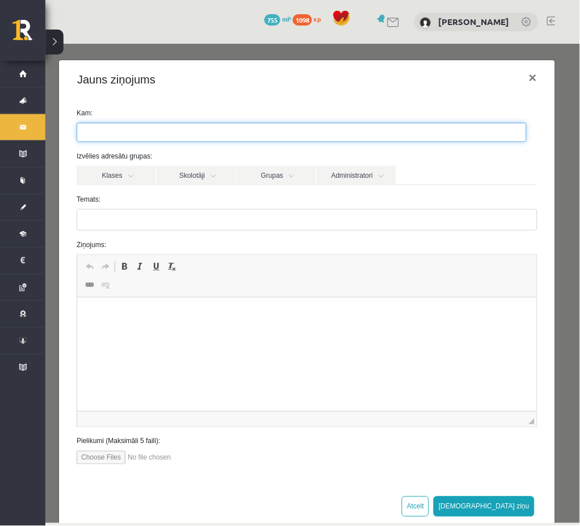
click at [125, 127] on ul at bounding box center [301, 132] width 449 height 18
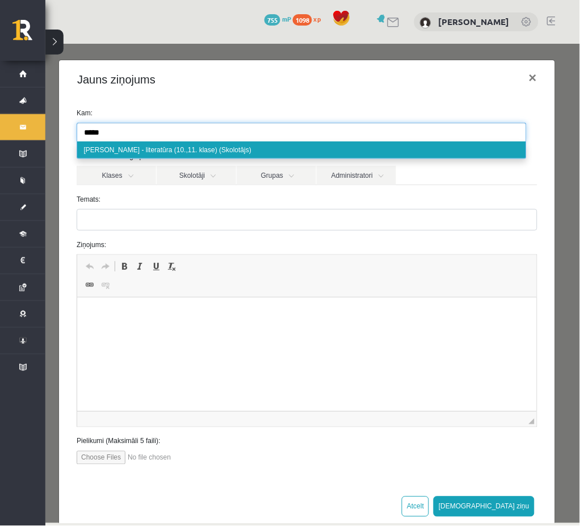
type input "*****"
select select "*****"
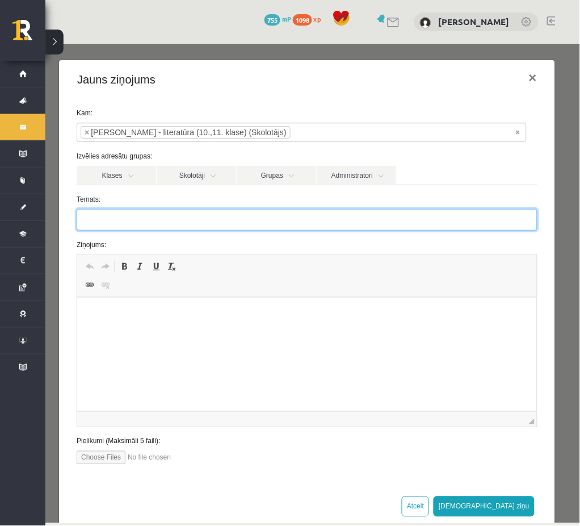
click at [140, 220] on input "Temats:" at bounding box center [306, 219] width 461 height 22
type input "*"
type input "**********"
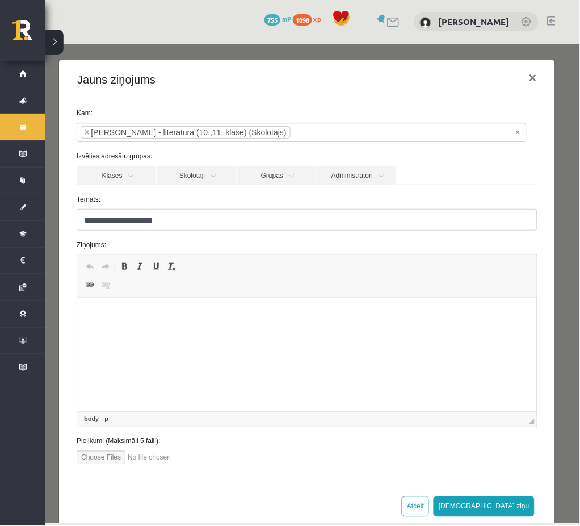
click at [144, 303] on html at bounding box center [307, 314] width 460 height 35
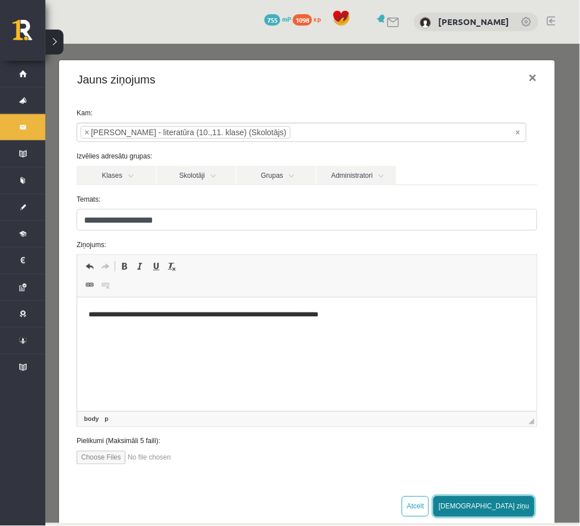
click at [518, 504] on button "[DEMOGRAPHIC_DATA] ziņu" at bounding box center [483, 506] width 101 height 20
